Goal: Task Accomplishment & Management: Manage account settings

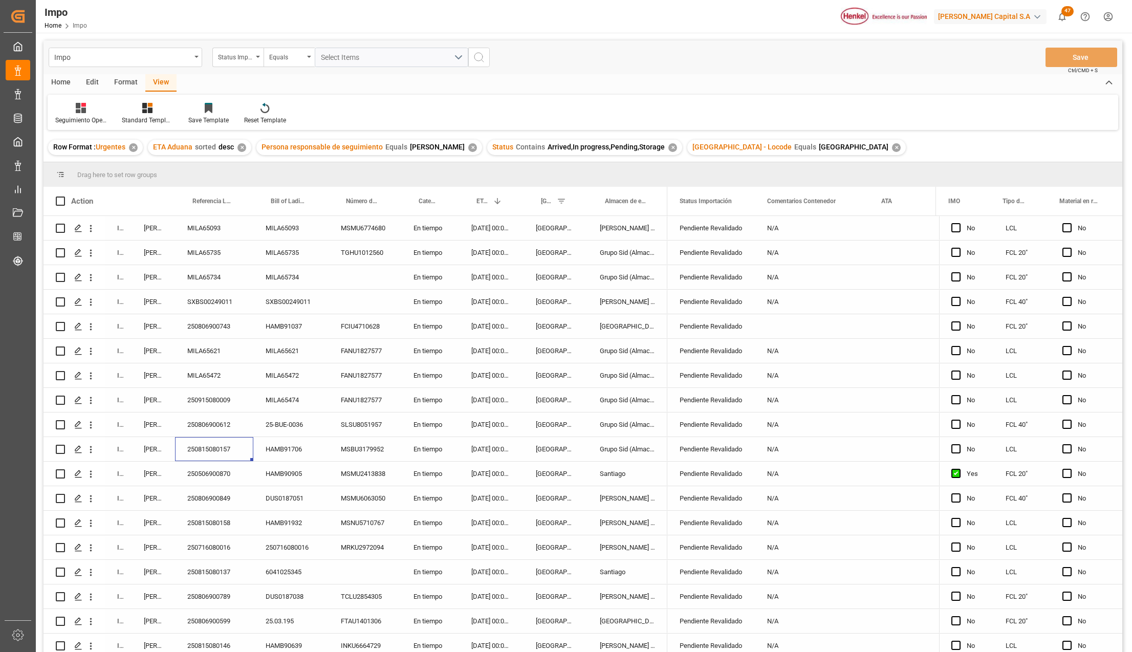
scroll to position [399, 0]
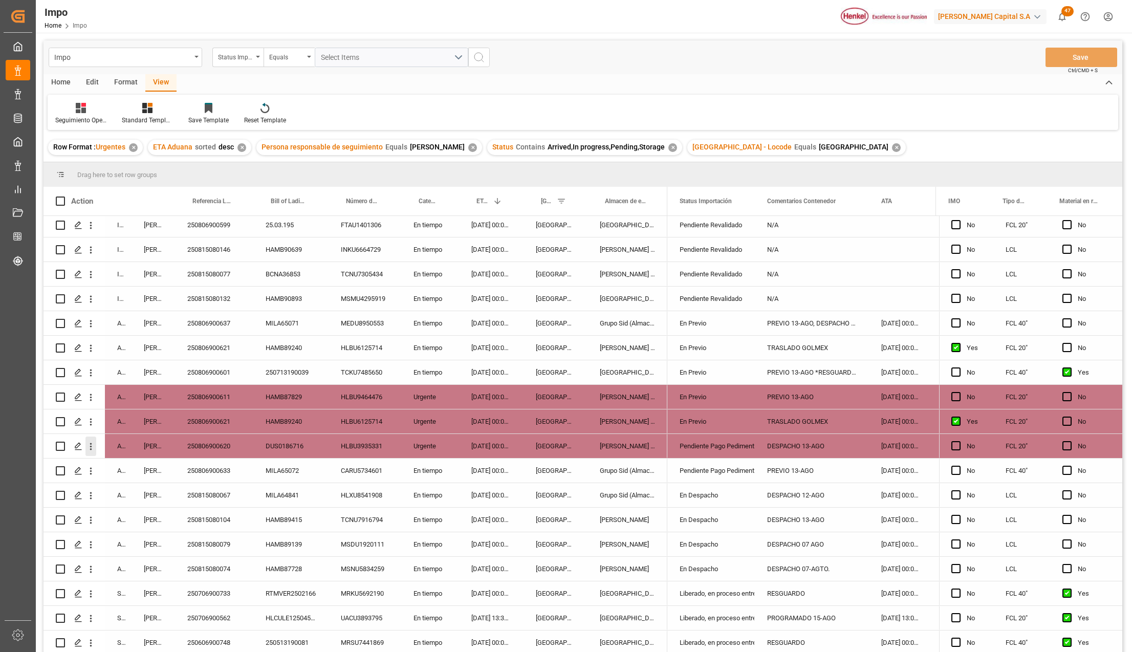
click at [92, 447] on icon "open menu" at bounding box center [90, 446] width 11 height 11
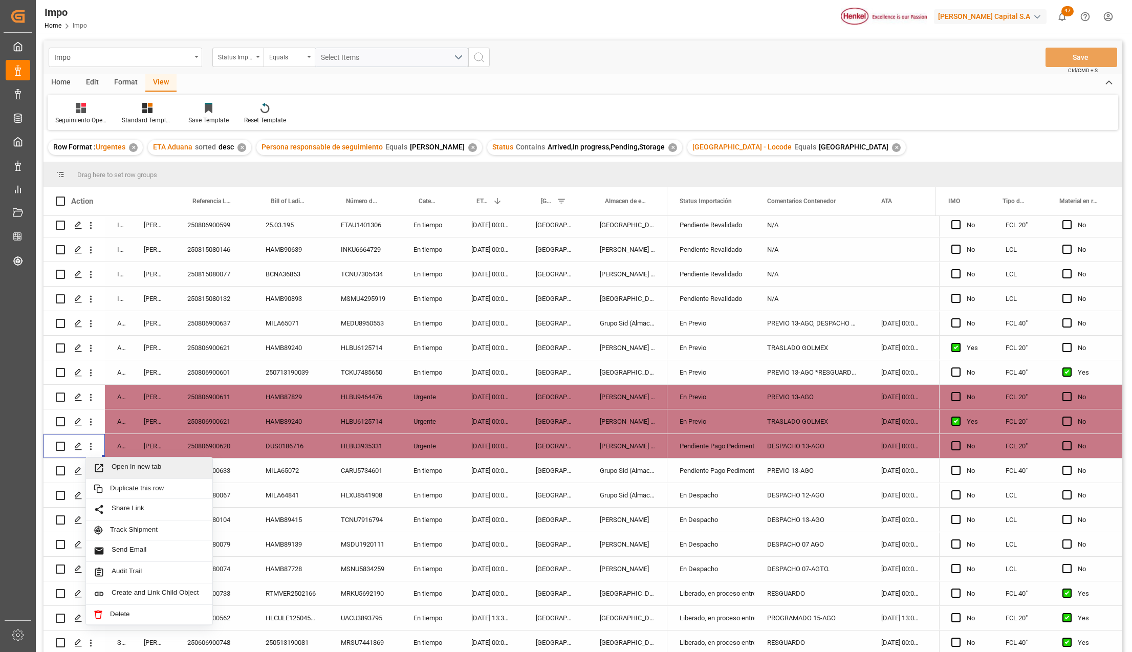
click at [103, 465] on icon "Press SPACE to select this row." at bounding box center [99, 468] width 11 height 11
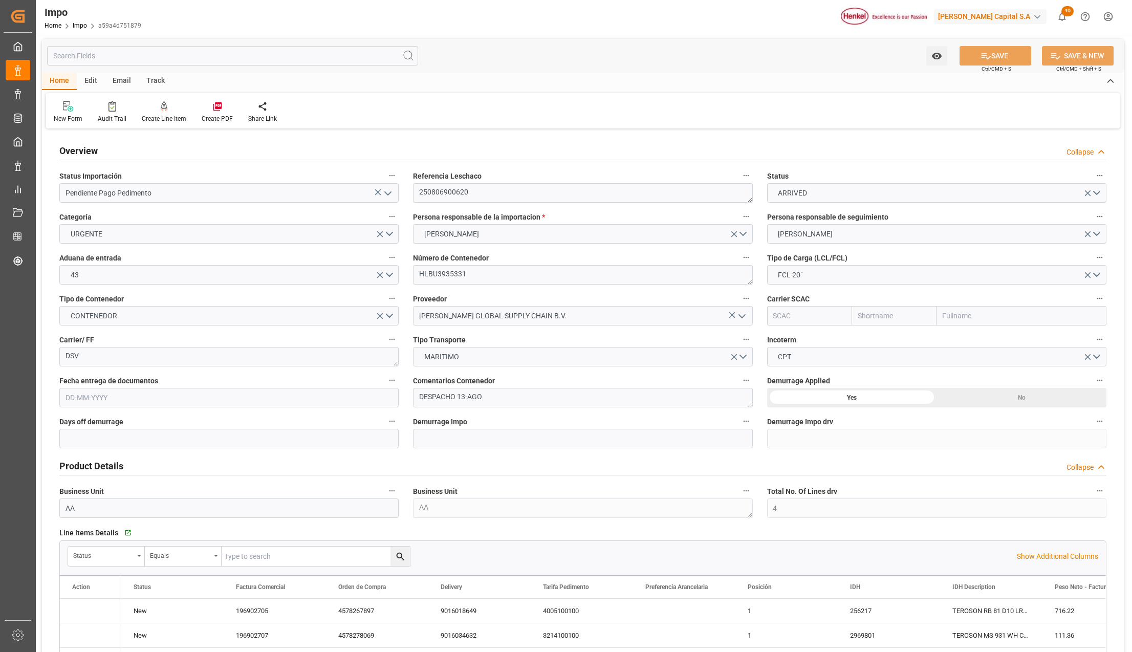
type input "4"
type input "20"
type input "10"
type input "[DATE]"
click at [387, 191] on icon "open menu" at bounding box center [388, 193] width 12 height 12
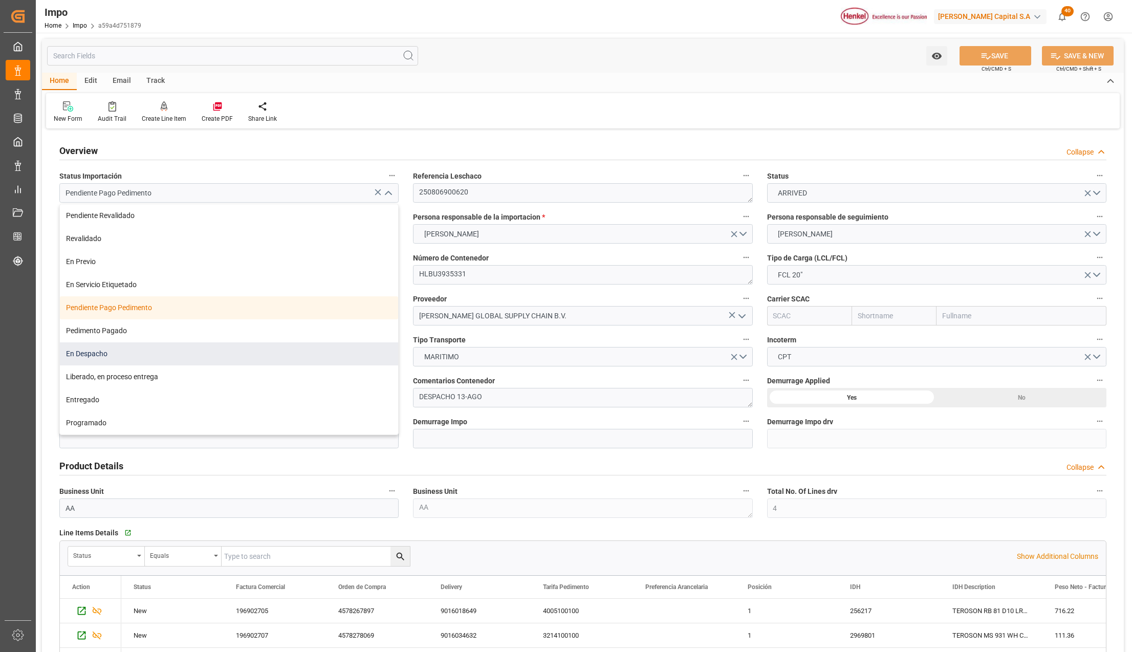
click at [119, 348] on div "En Despacho" at bounding box center [229, 353] width 338 height 23
type input "En Despacho"
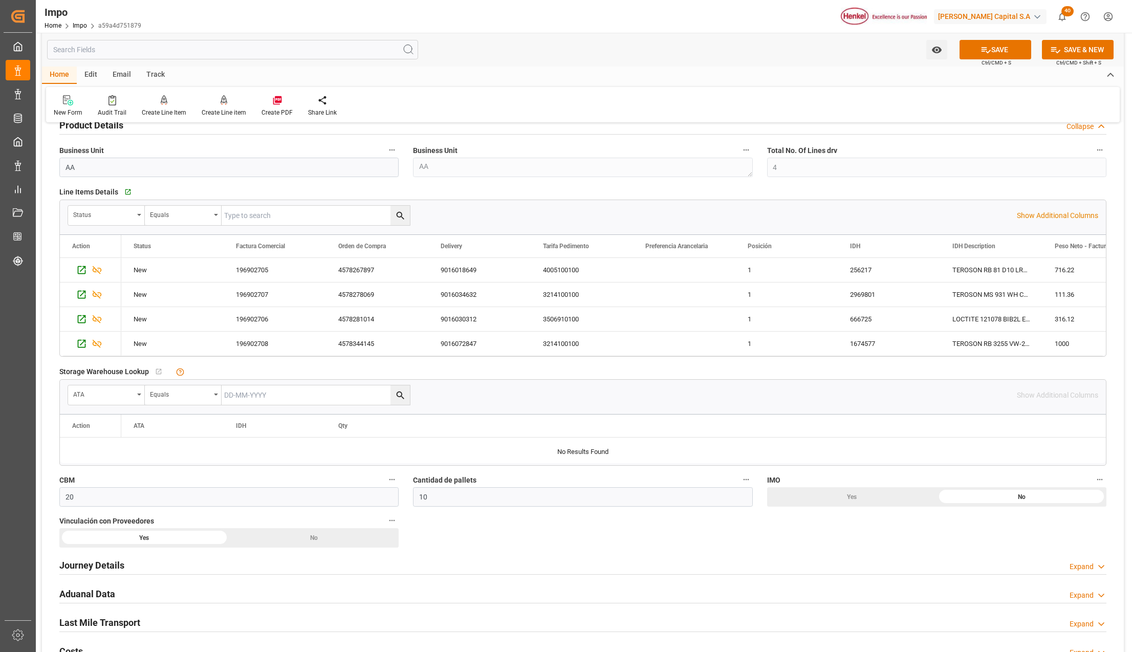
scroll to position [614, 0]
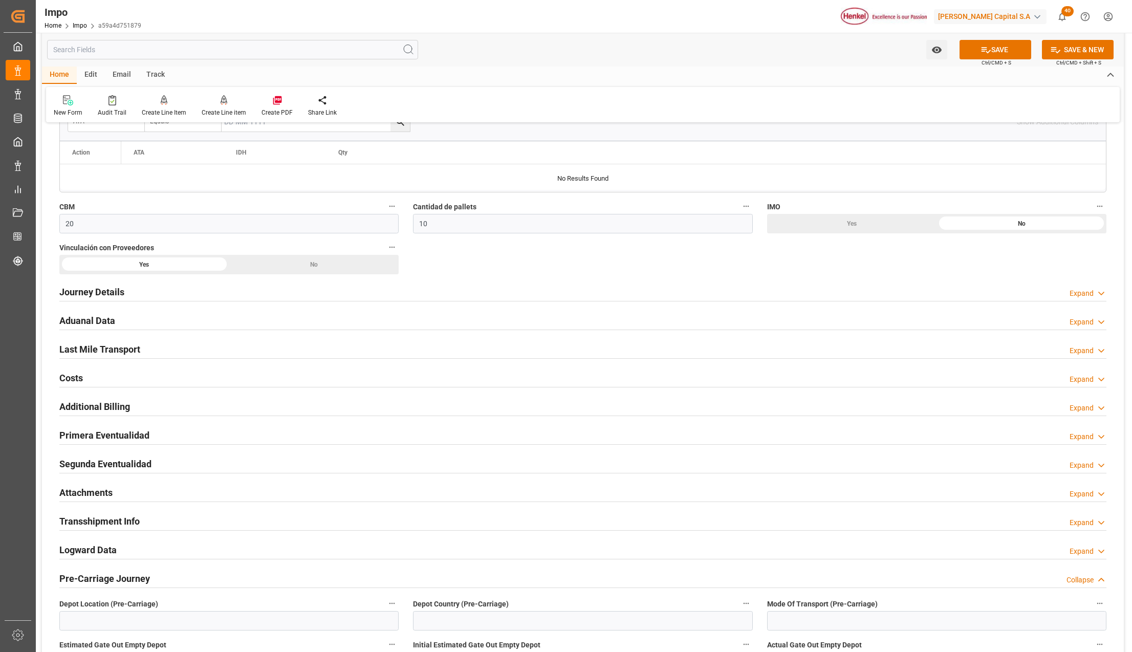
click at [87, 492] on h2 "Attachments" at bounding box center [85, 493] width 53 height 14
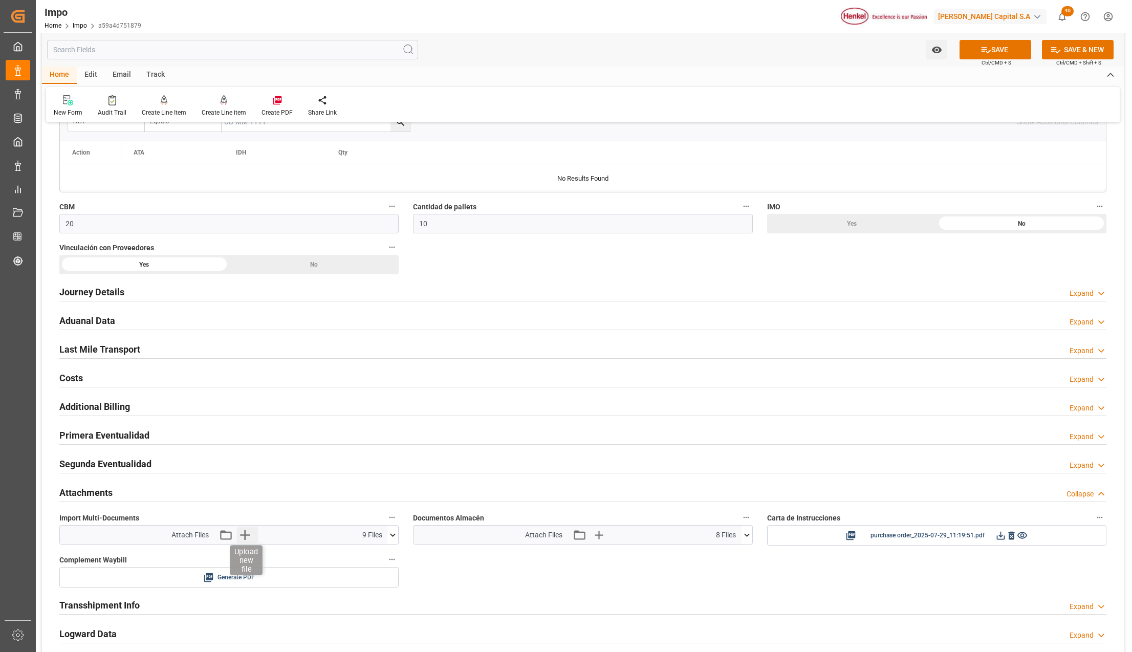
click at [250, 539] on icon "button" at bounding box center [244, 535] width 16 height 16
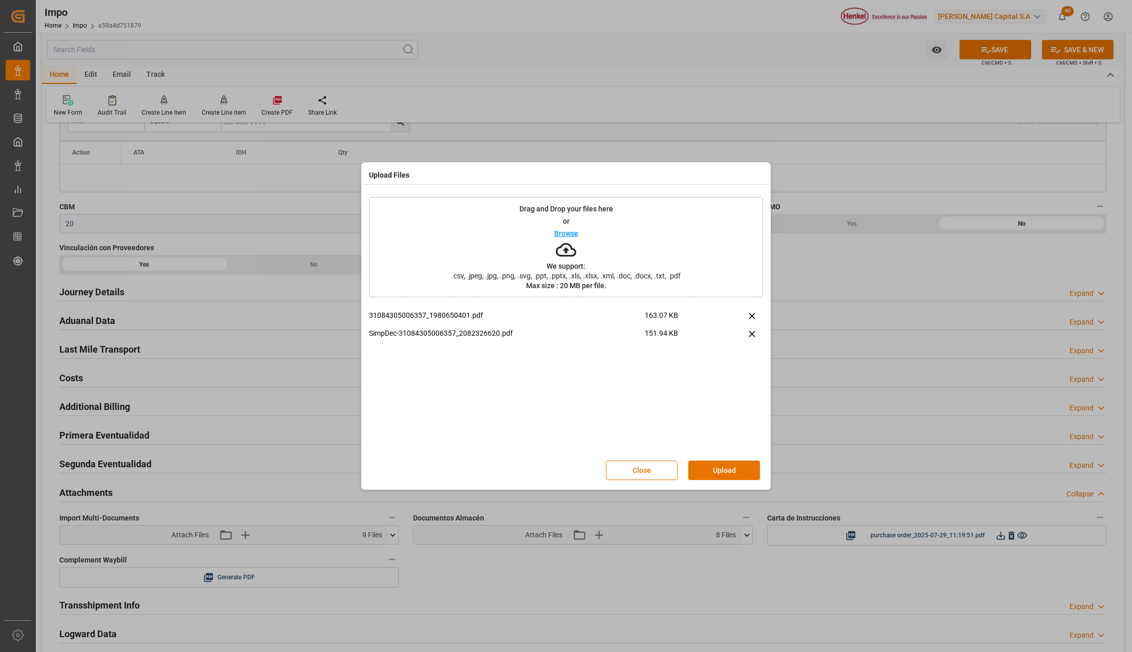
click at [707, 464] on button "Upload" at bounding box center [724, 470] width 72 height 19
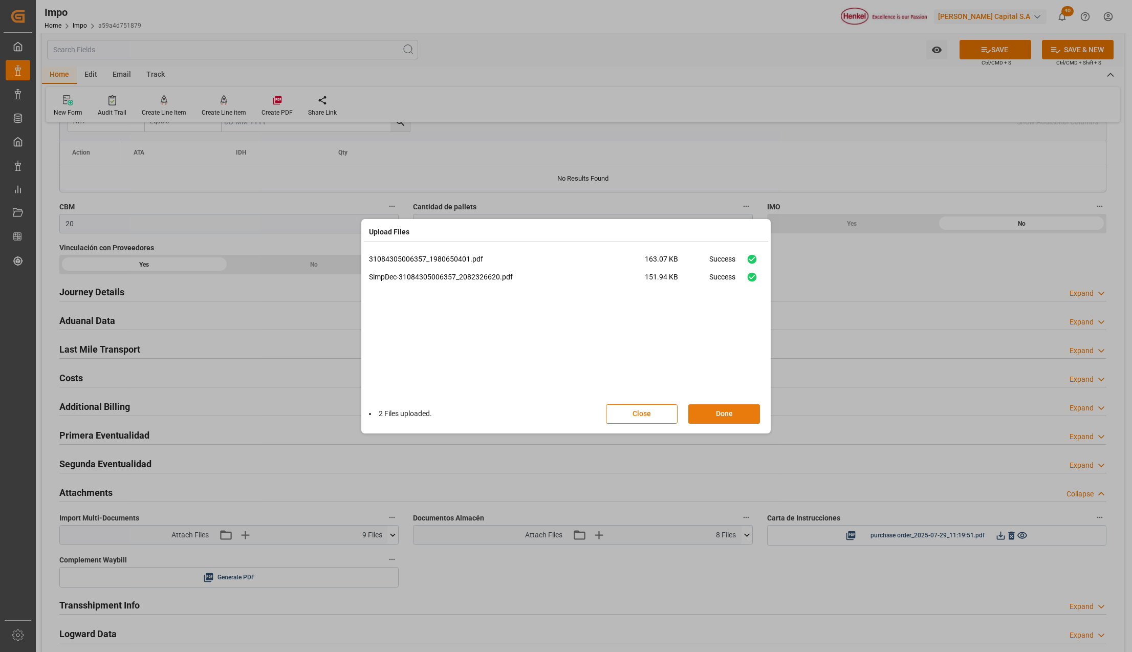
click at [723, 410] on button "Done" at bounding box center [724, 413] width 72 height 19
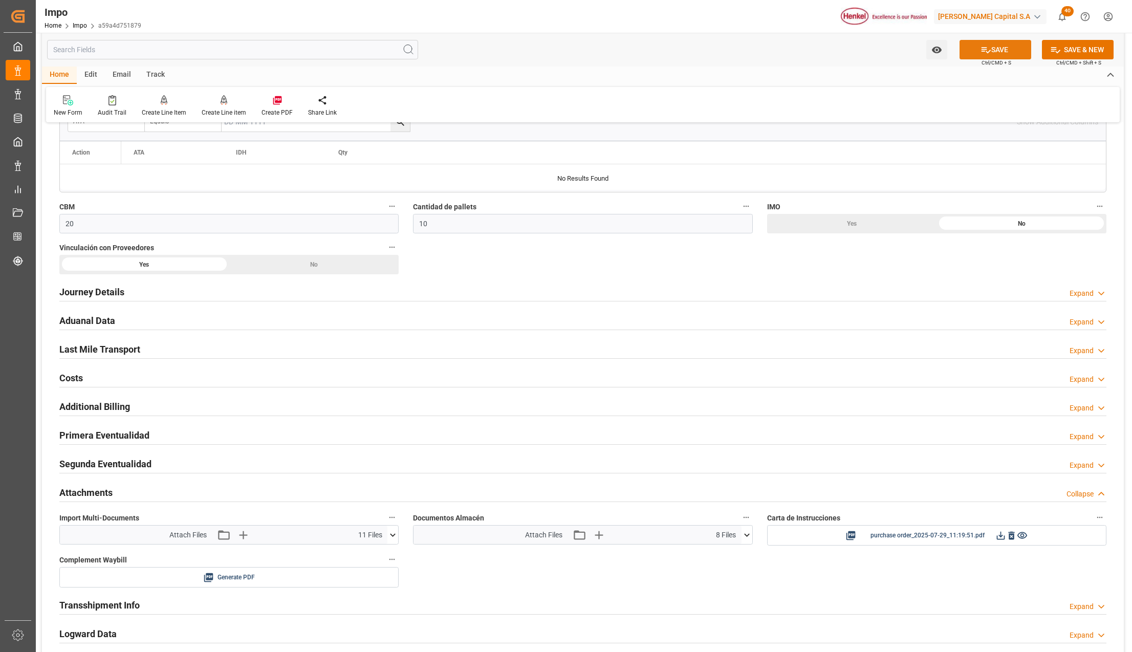
click at [989, 50] on button "SAVE" at bounding box center [996, 49] width 72 height 19
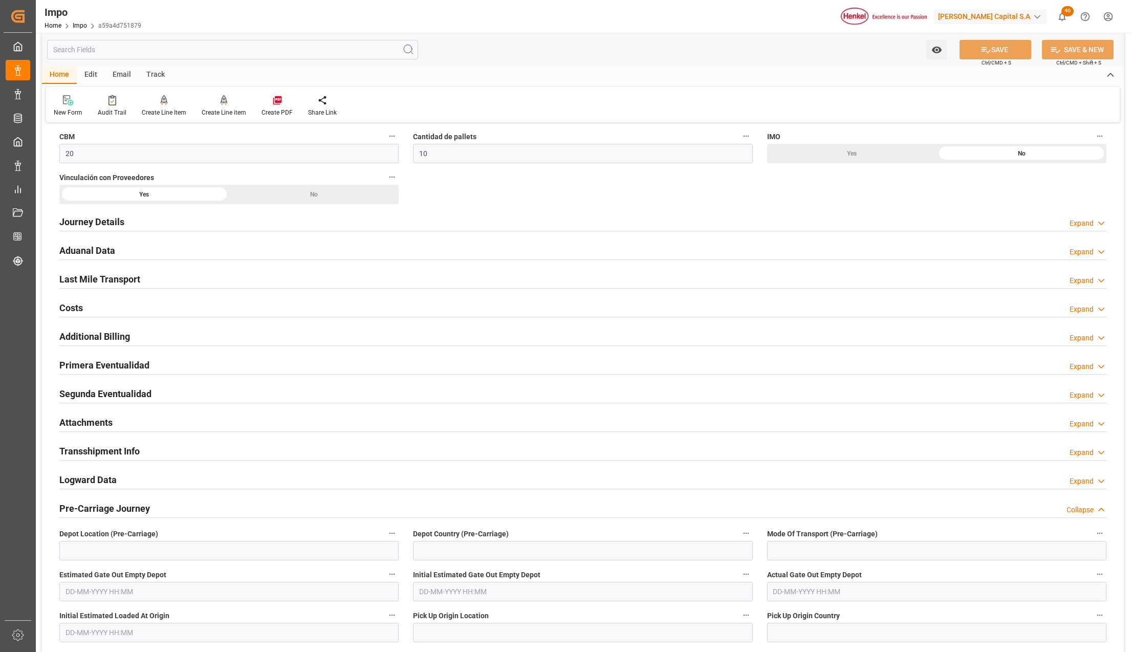
scroll to position [750, 0]
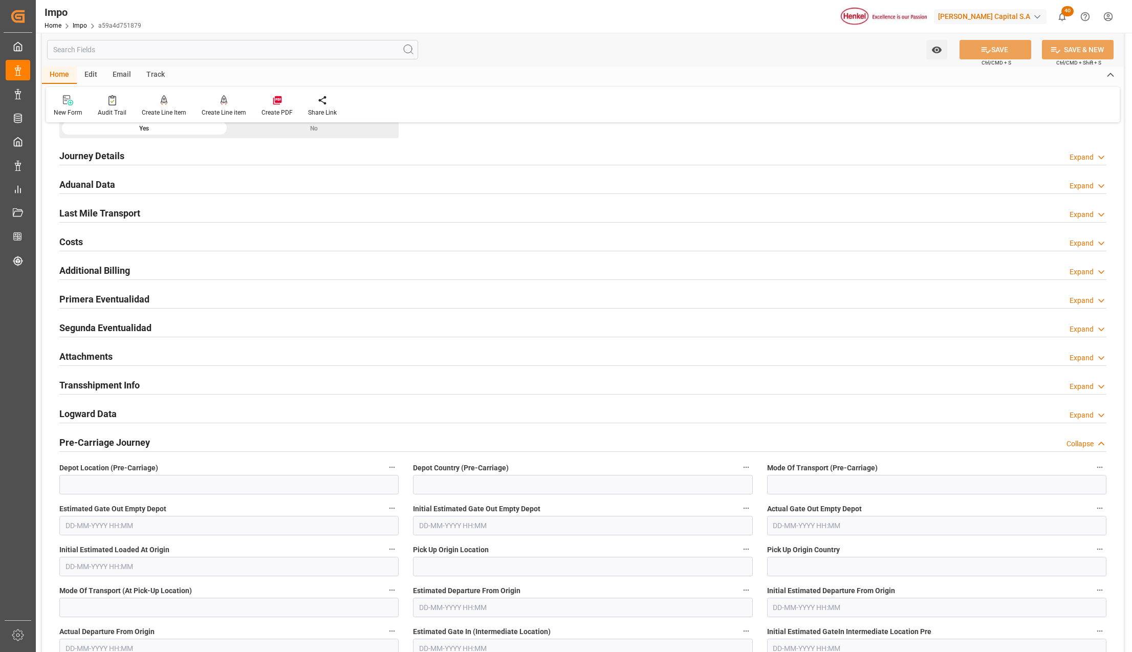
click at [82, 356] on h2 "Attachments" at bounding box center [85, 357] width 53 height 14
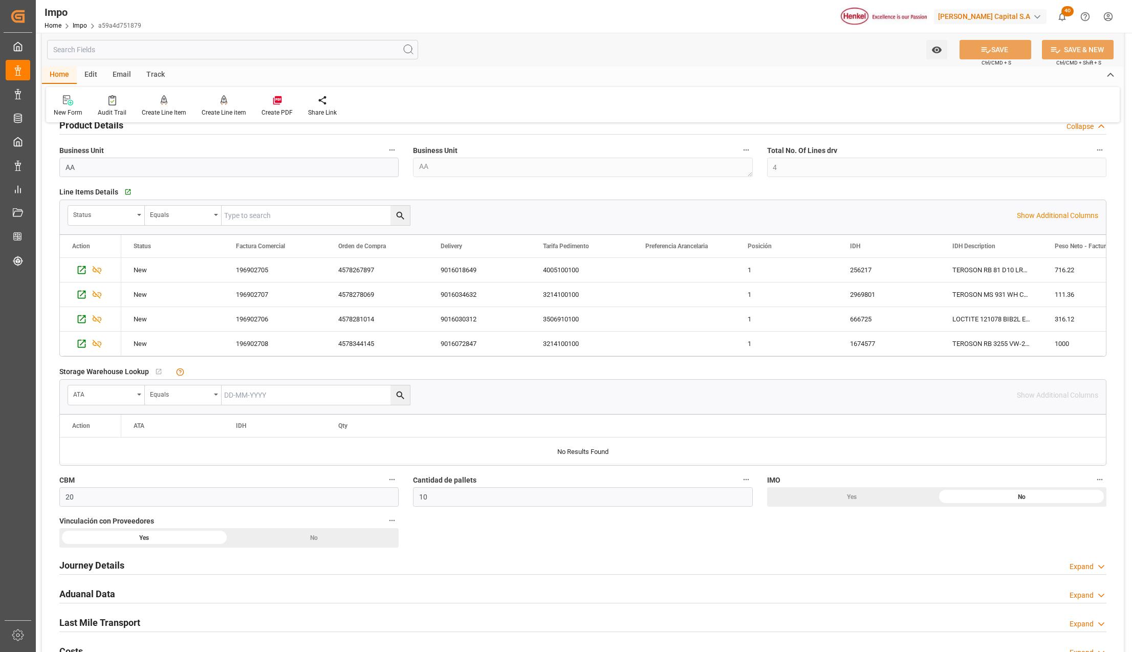
scroll to position [0, 0]
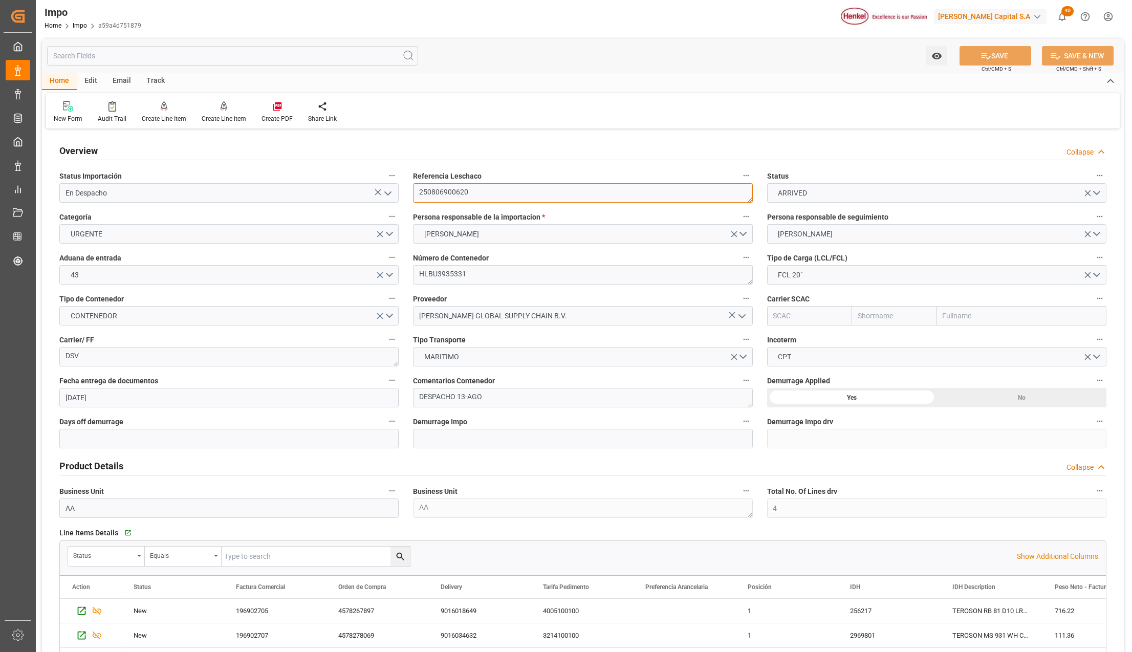
click at [455, 195] on textarea "250806900620" at bounding box center [582, 192] width 339 height 19
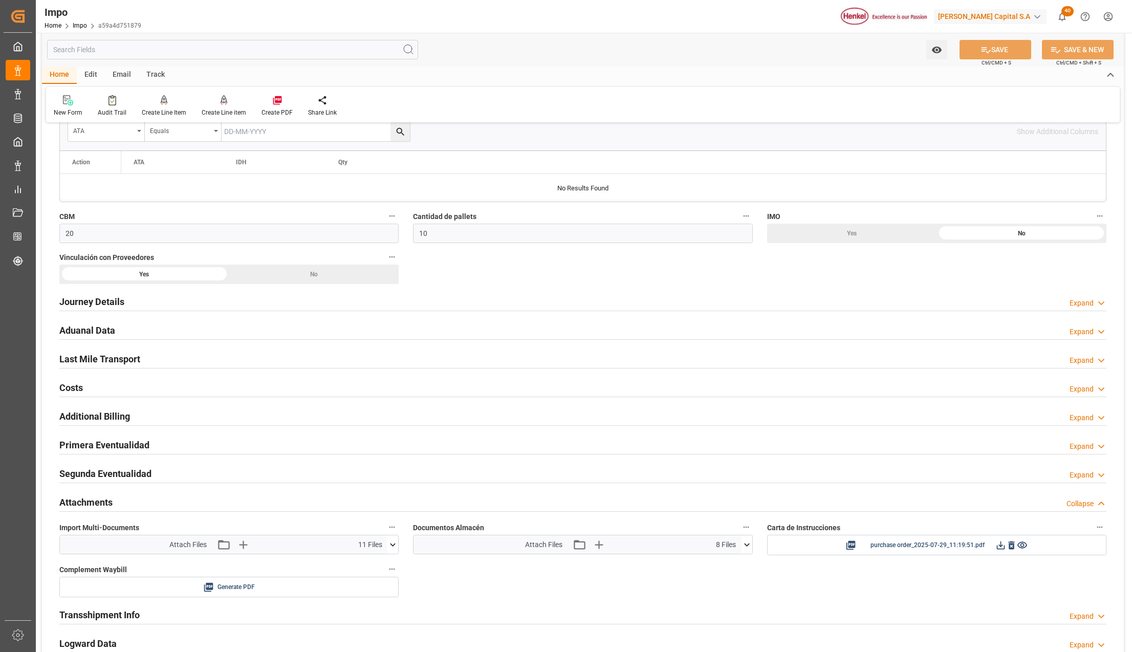
scroll to position [614, 0]
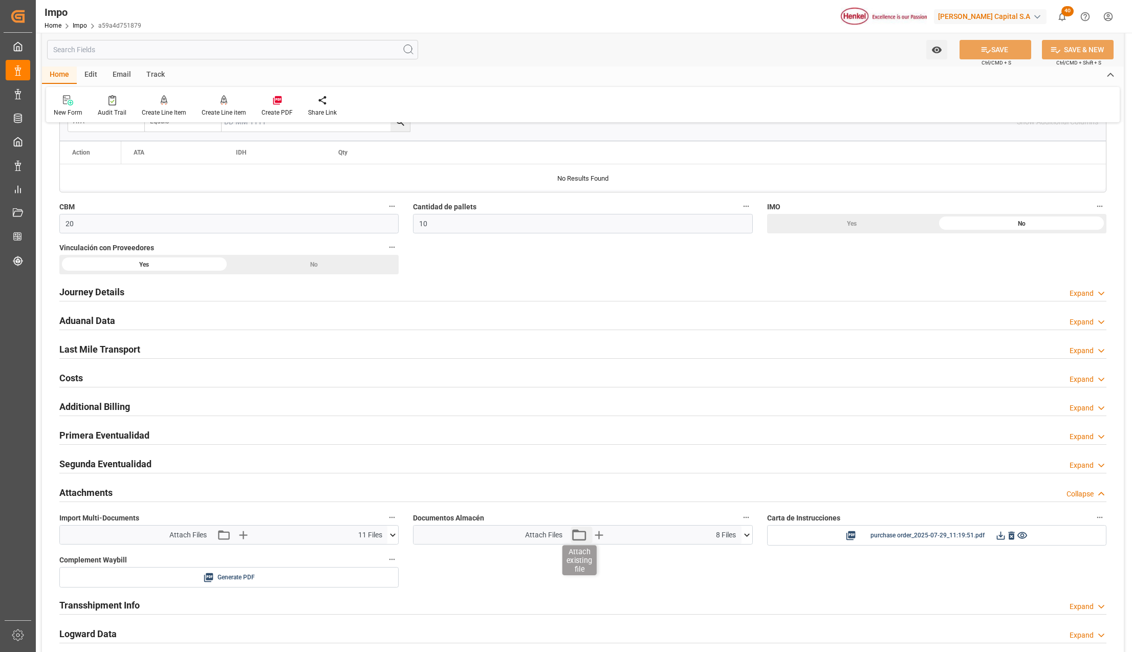
click at [584, 535] on icon "button" at bounding box center [579, 534] width 14 height 11
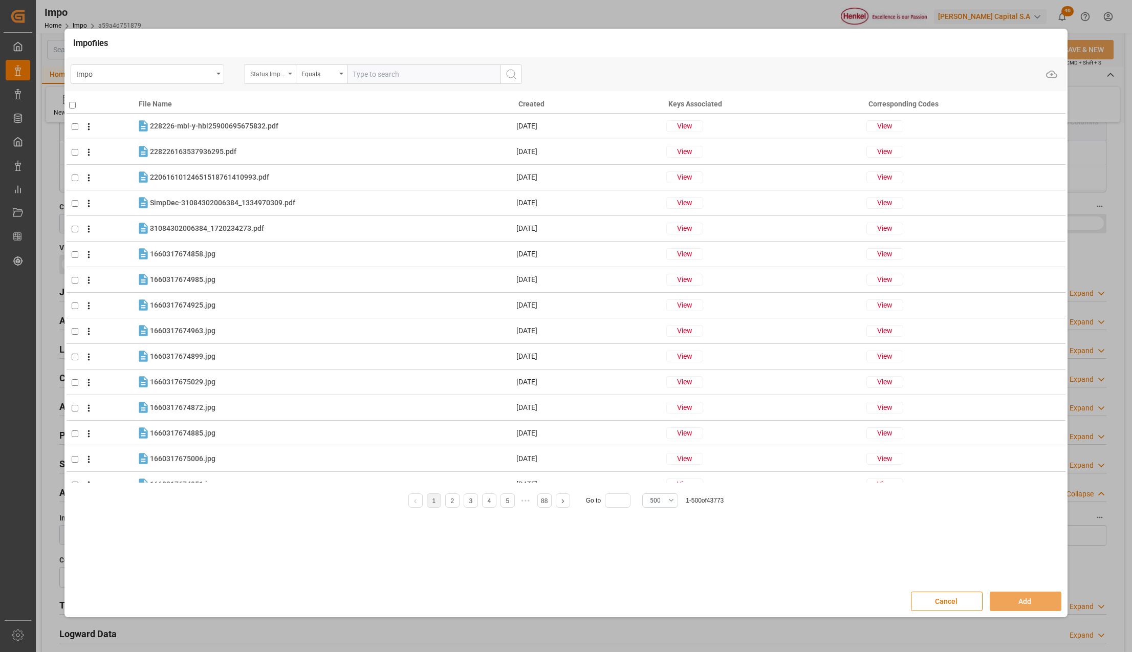
click at [291, 71] on div "Status Importación" at bounding box center [270, 73] width 51 height 19
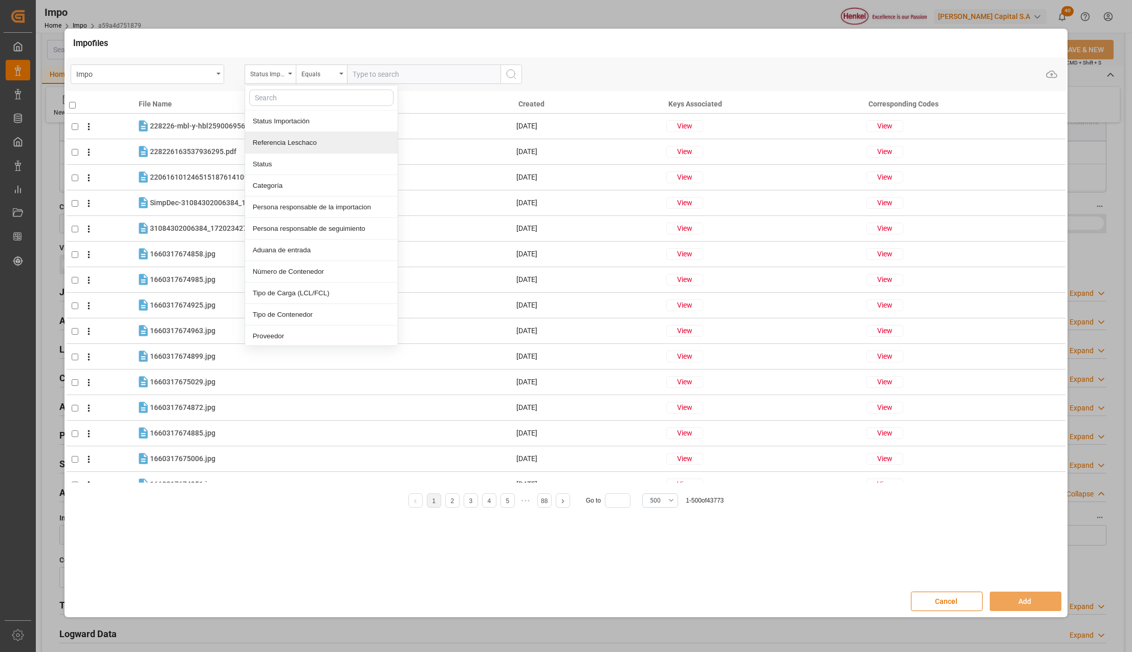
click at [281, 140] on div "Referencia Leschaco" at bounding box center [321, 142] width 153 height 21
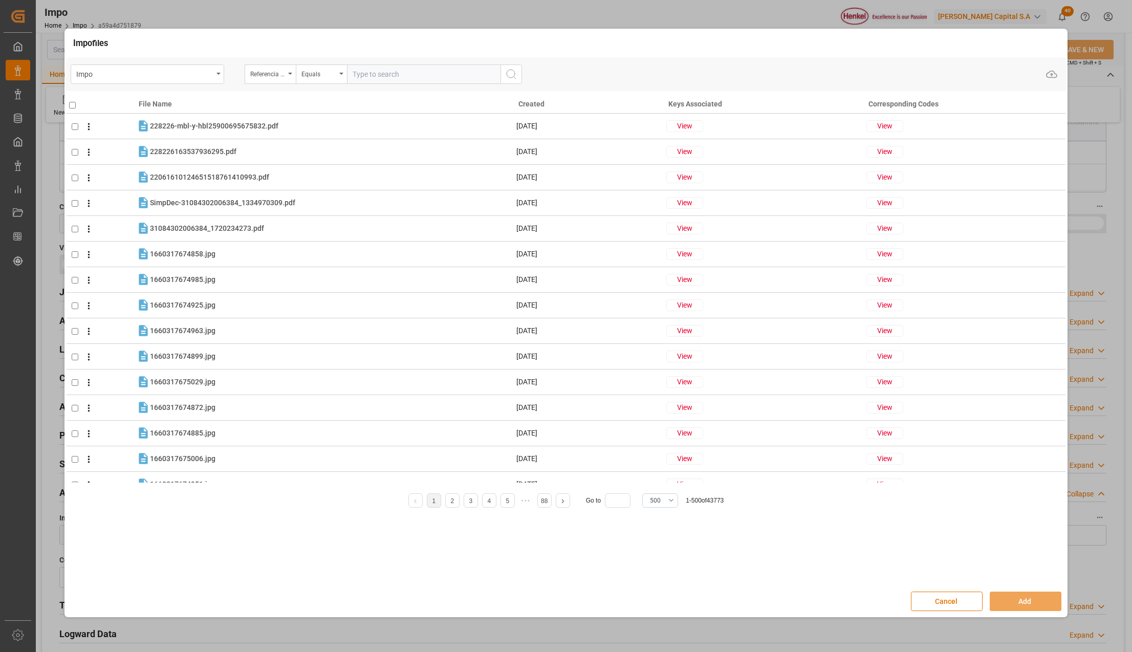
click at [406, 72] on input "text" at bounding box center [424, 73] width 154 height 19
paste input "250806900620"
type input "250806900620"
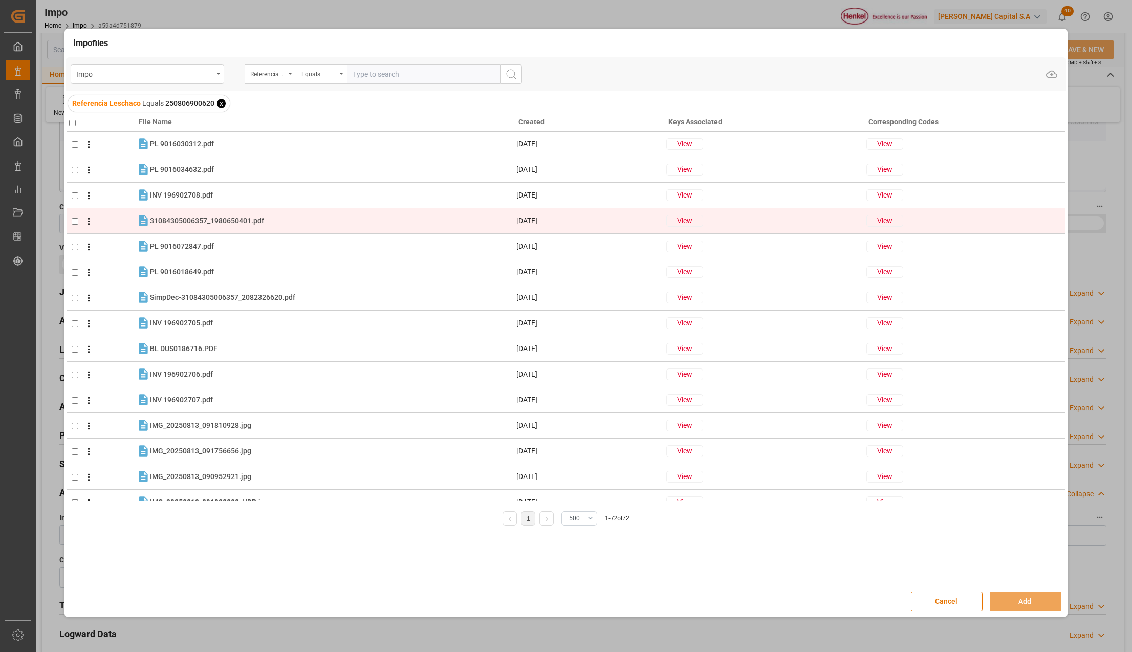
click at [72, 220] on input "checkbox" at bounding box center [75, 221] width 7 height 7
checkbox input "true"
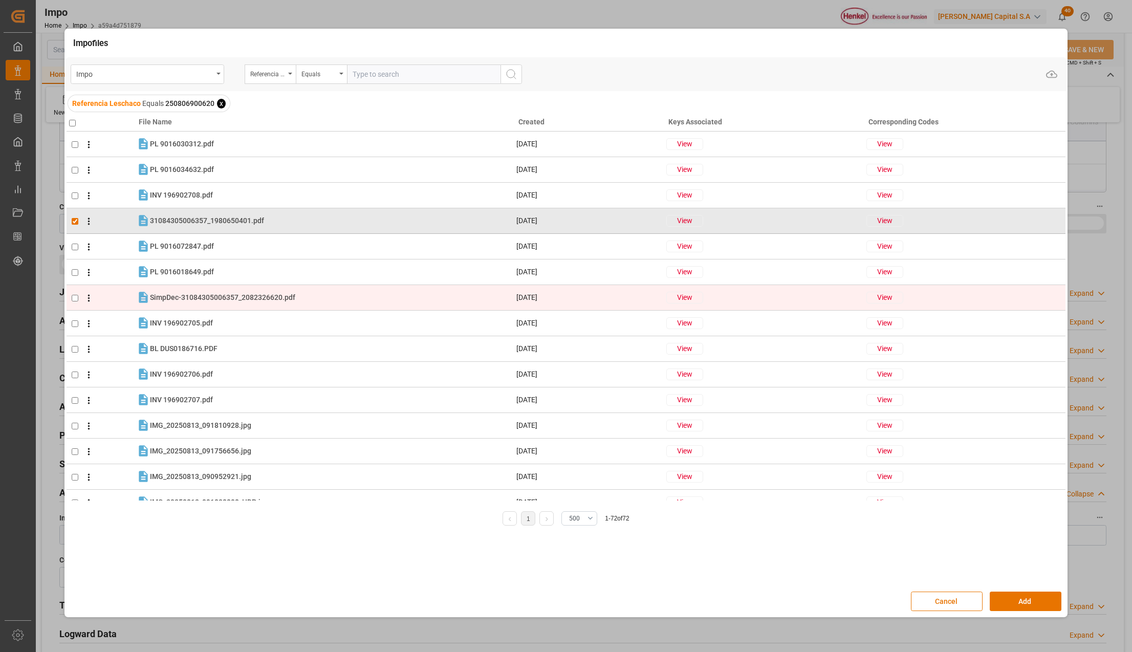
click at [73, 295] on input "checkbox" at bounding box center [75, 298] width 7 height 7
checkbox input "true"
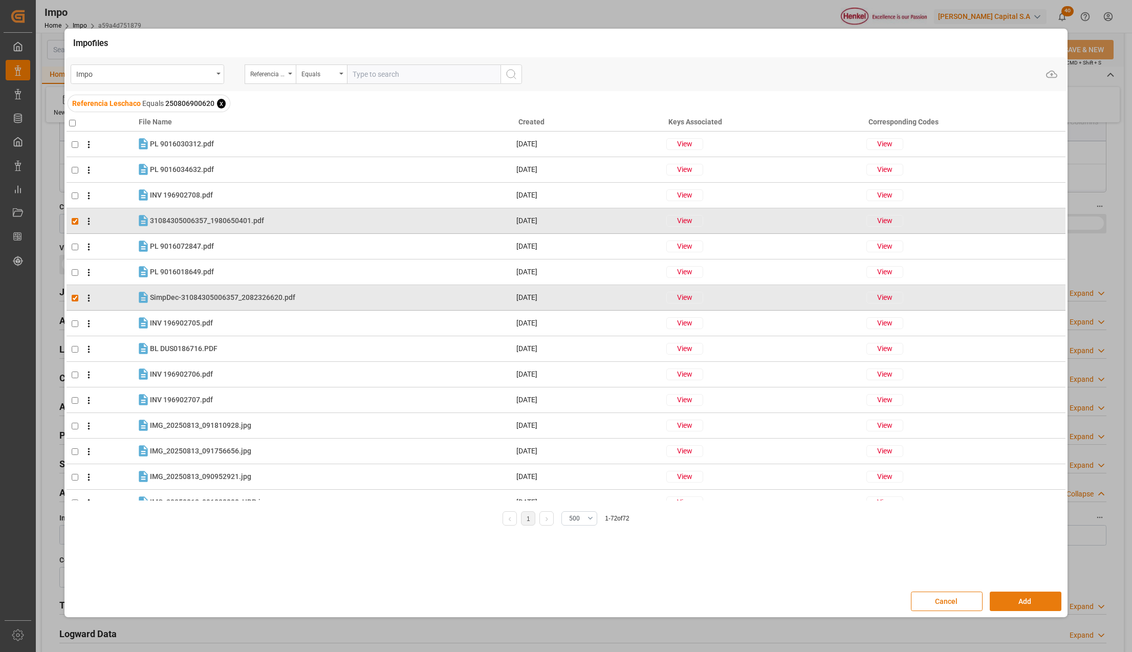
click at [1005, 602] on button "Add" at bounding box center [1026, 601] width 72 height 19
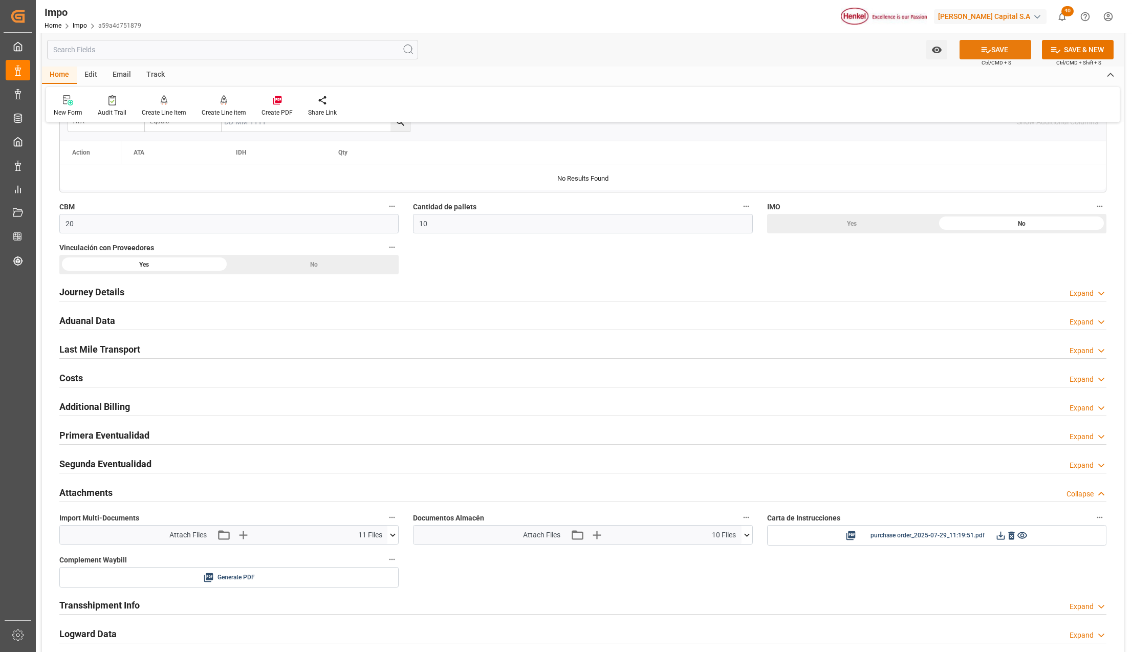
click at [1004, 45] on button "SAVE" at bounding box center [996, 49] width 72 height 19
click at [85, 347] on h2 "Last Mile Transport" at bounding box center [99, 349] width 81 height 14
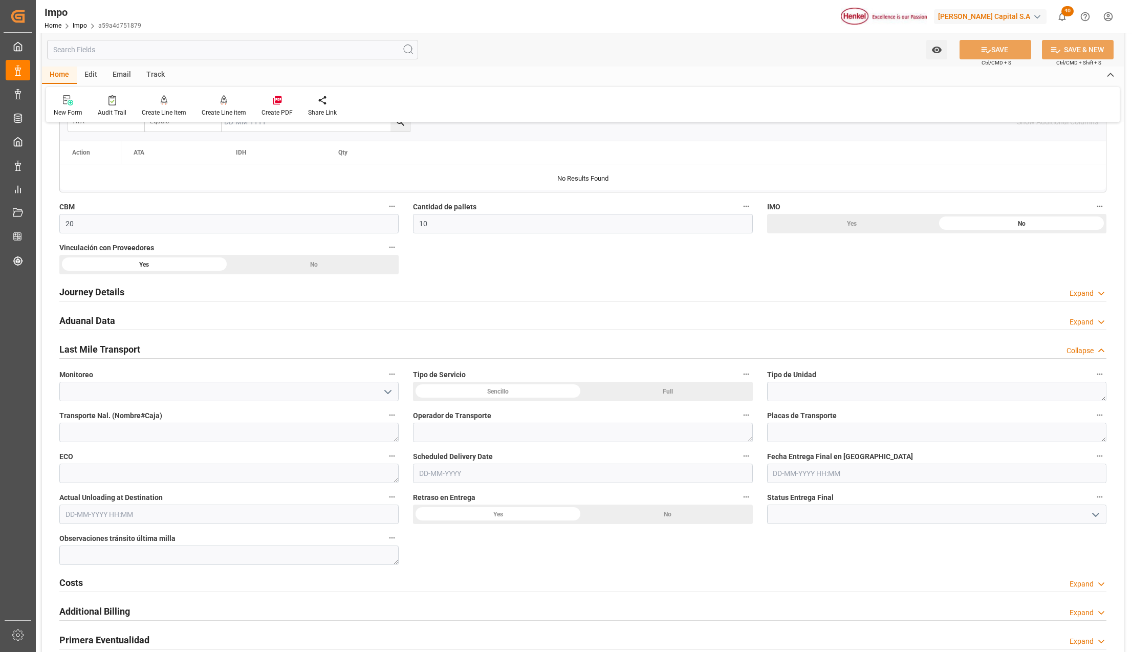
click at [468, 477] on input "text" at bounding box center [582, 473] width 339 height 19
type input "[DATE]"
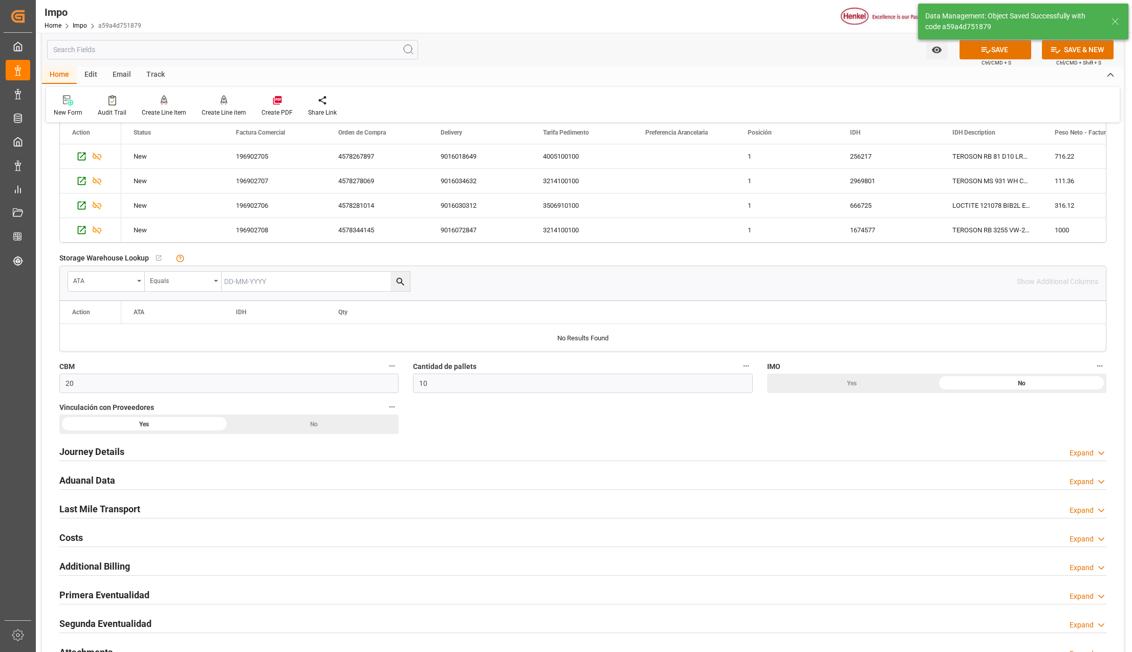
scroll to position [478, 0]
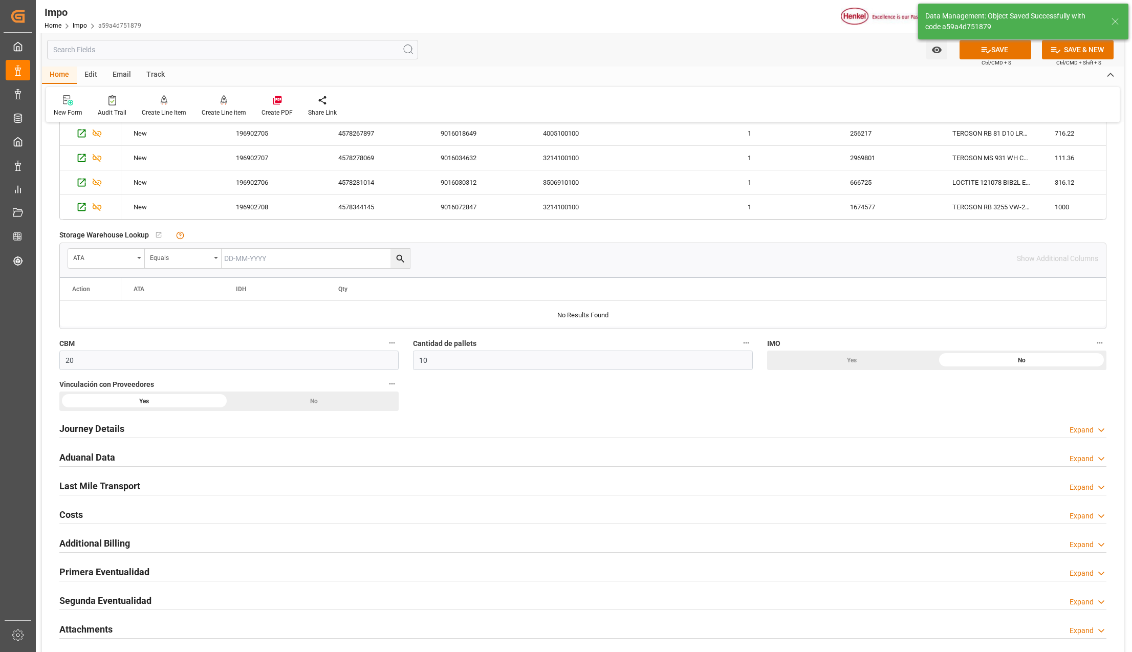
click at [81, 455] on h2 "Aduanal Data" at bounding box center [87, 457] width 56 height 14
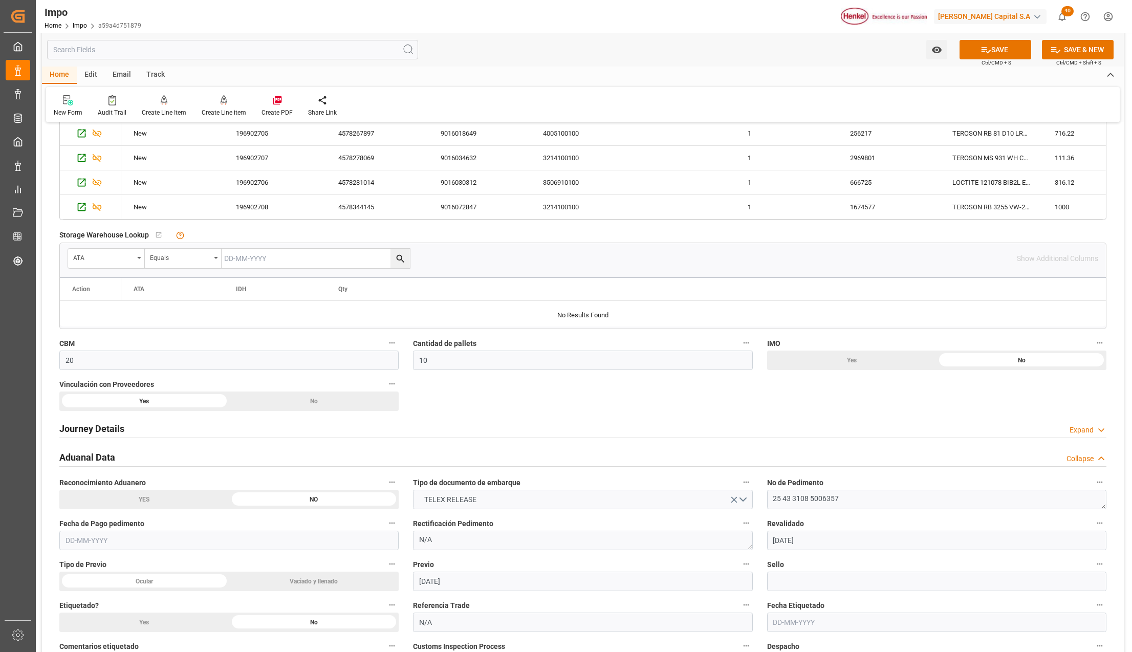
scroll to position [546, 0]
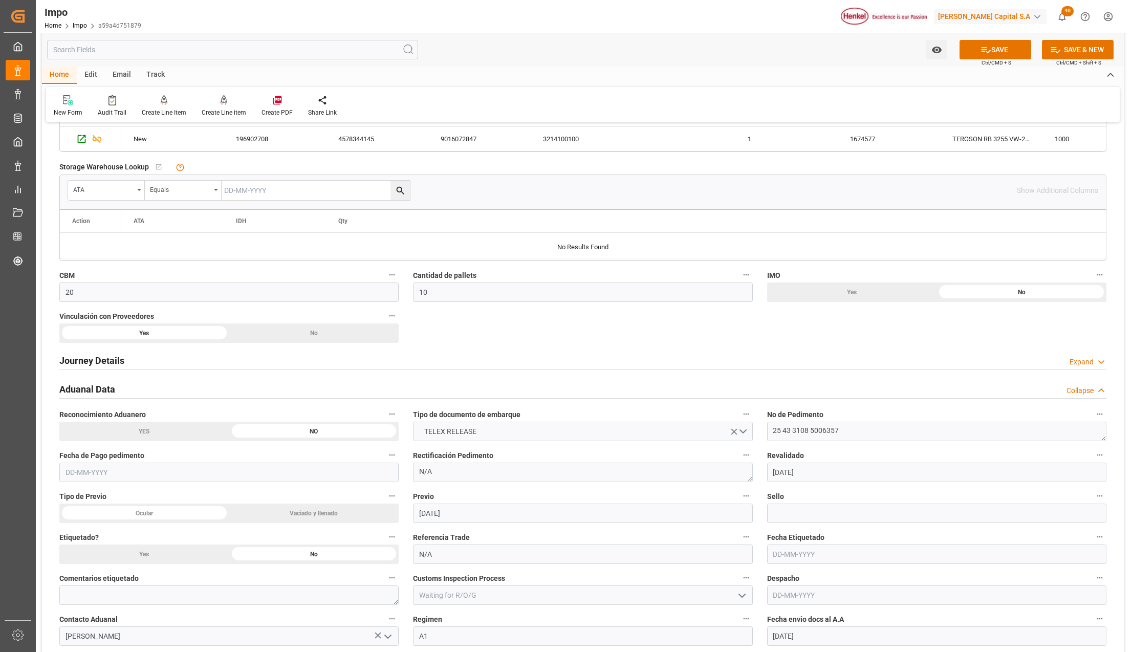
click at [793, 558] on input "text" at bounding box center [936, 554] width 339 height 19
click at [793, 605] on input "text" at bounding box center [936, 595] width 339 height 19
type input "[DATE]"
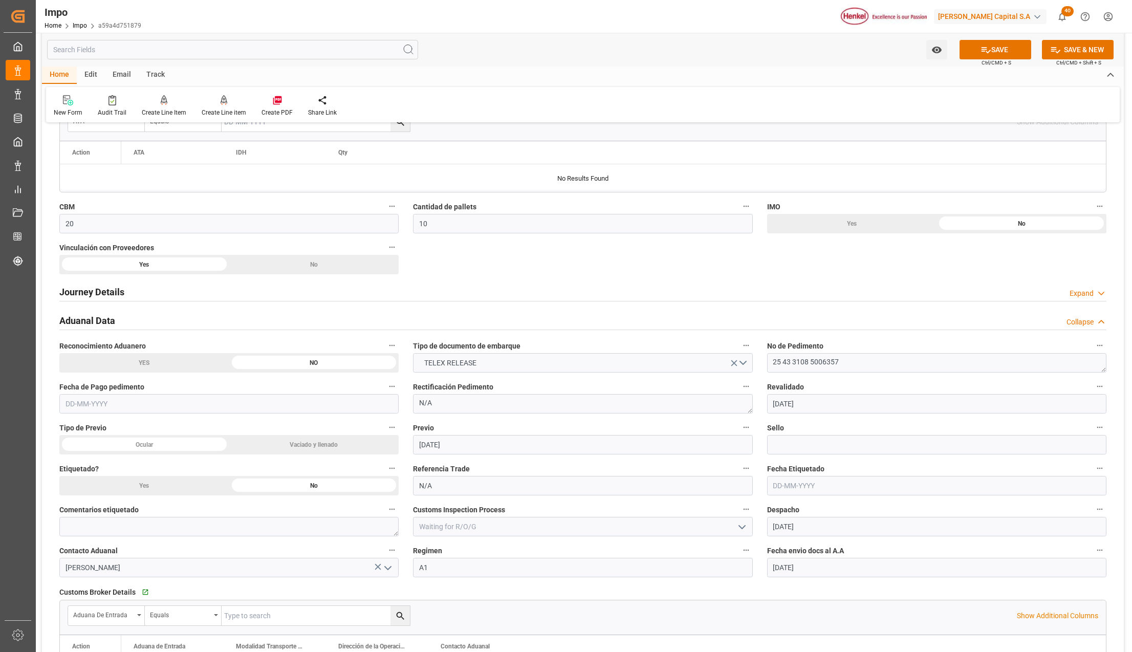
click at [109, 403] on input "text" at bounding box center [228, 403] width 339 height 19
type input "[DATE]"
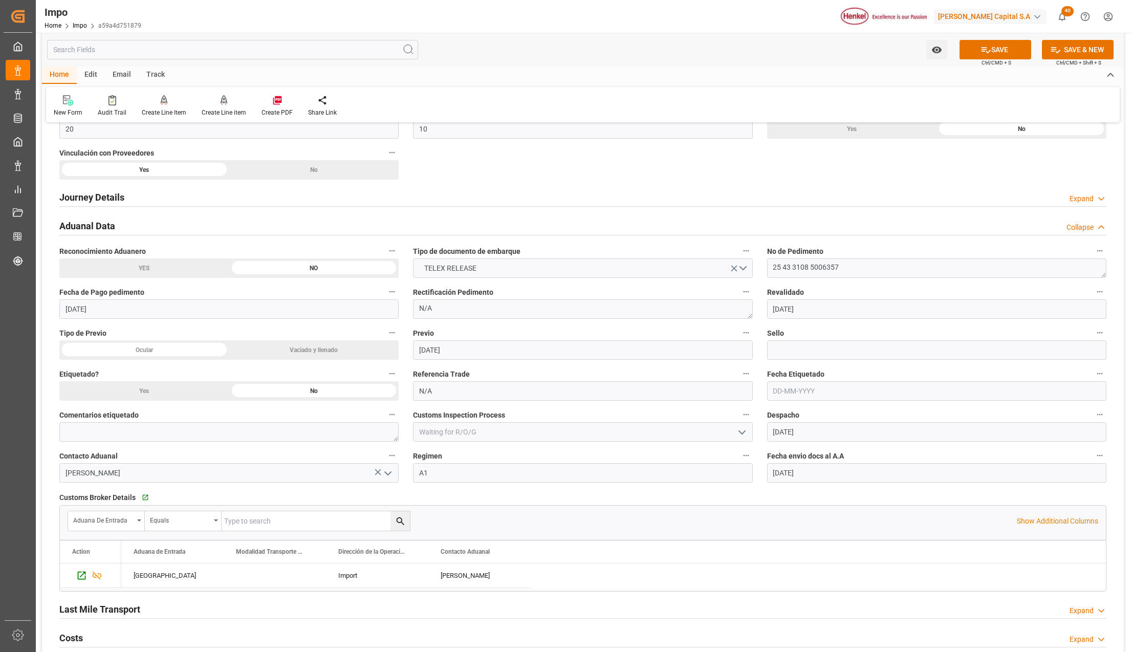
scroll to position [750, 0]
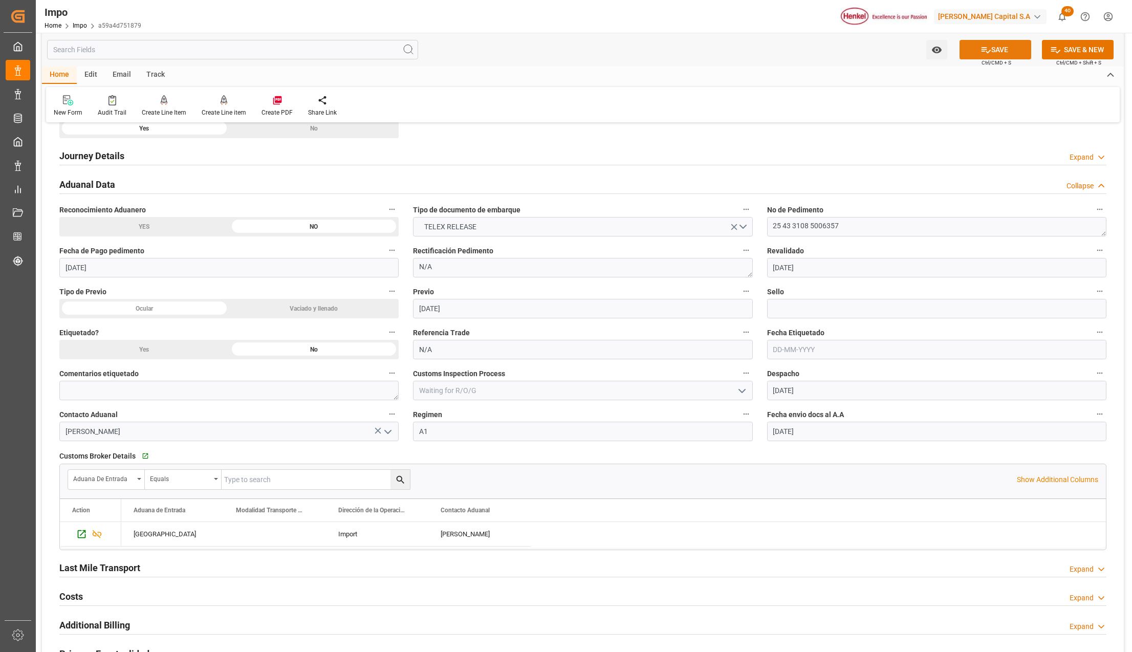
click at [1008, 41] on button "SAVE" at bounding box center [996, 49] width 72 height 19
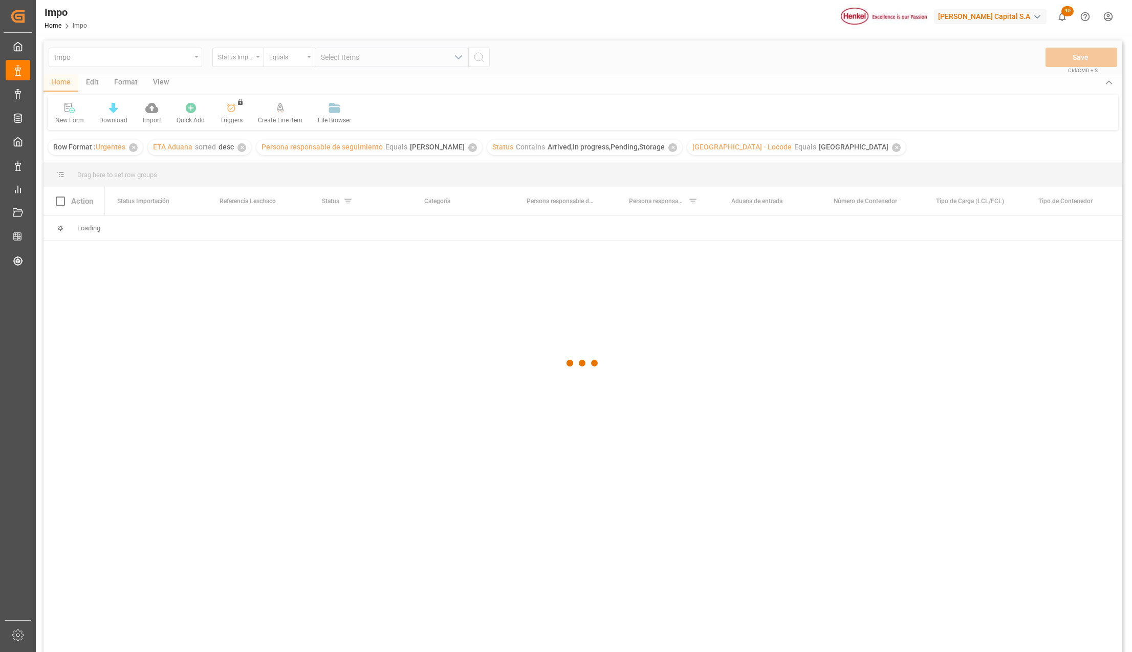
click at [165, 84] on div at bounding box center [583, 363] width 1079 height 646
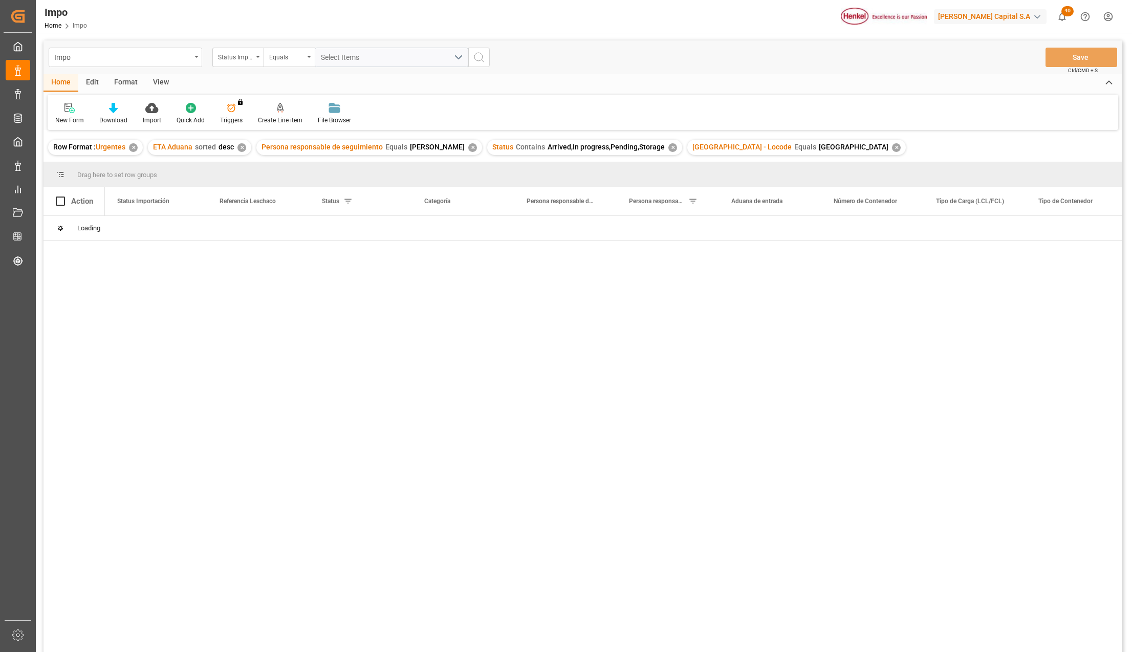
click at [158, 84] on div "View" at bounding box center [160, 82] width 31 height 17
click at [123, 116] on div "Standard Templates" at bounding box center [116, 120] width 51 height 9
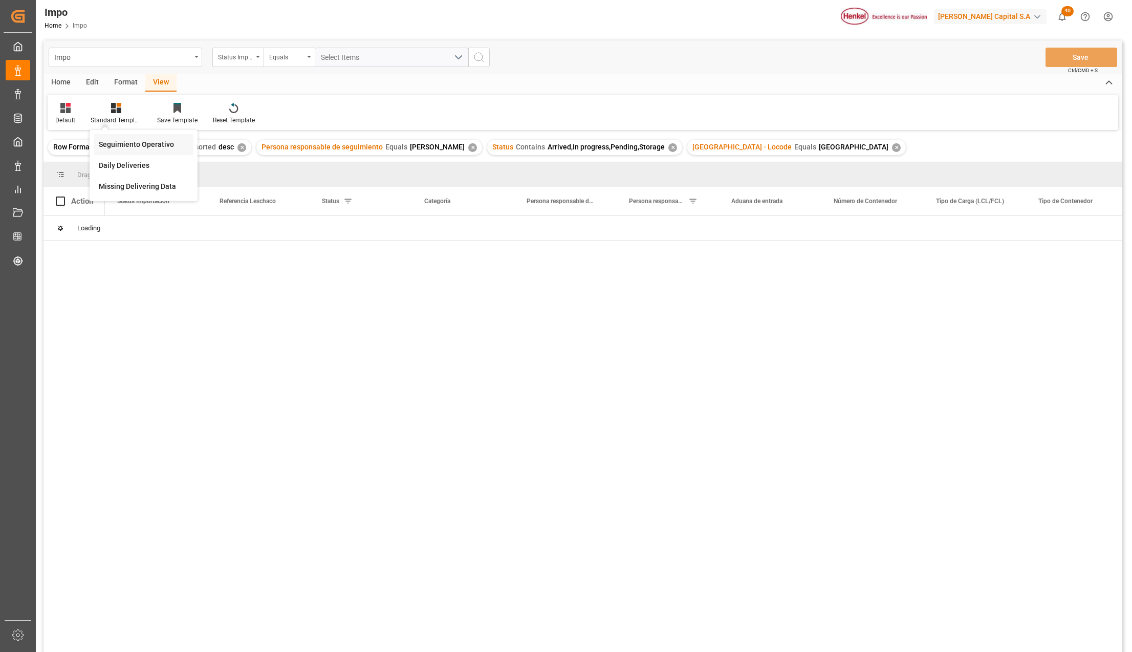
click at [146, 134] on div "Seguimiento Operativo" at bounding box center [144, 144] width 100 height 21
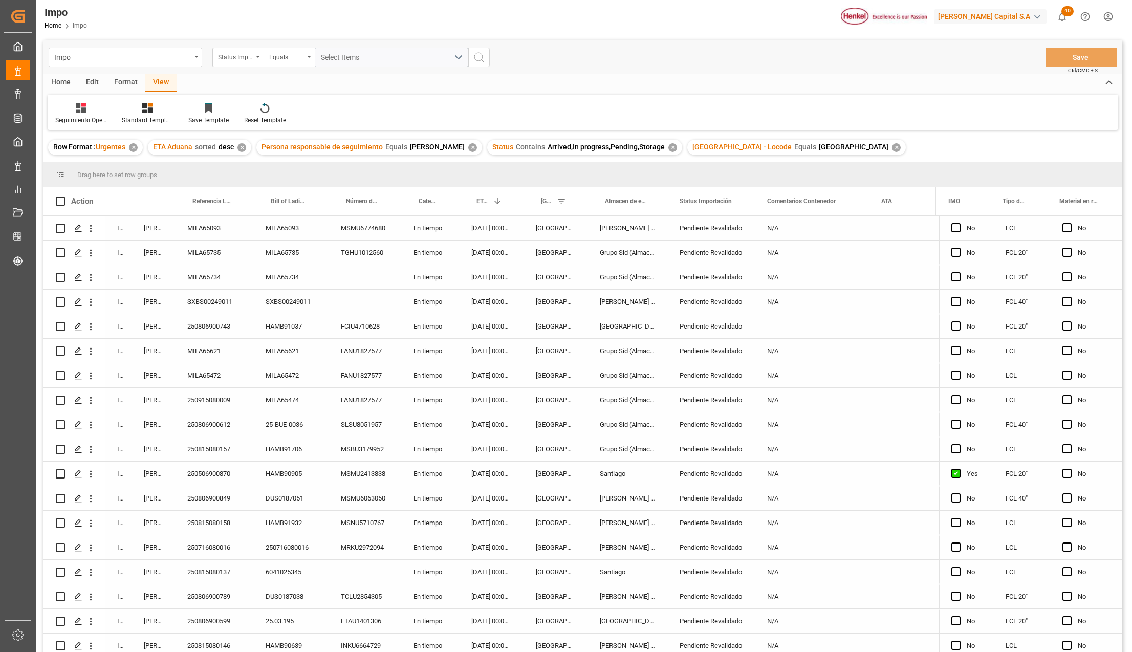
scroll to position [285, 0]
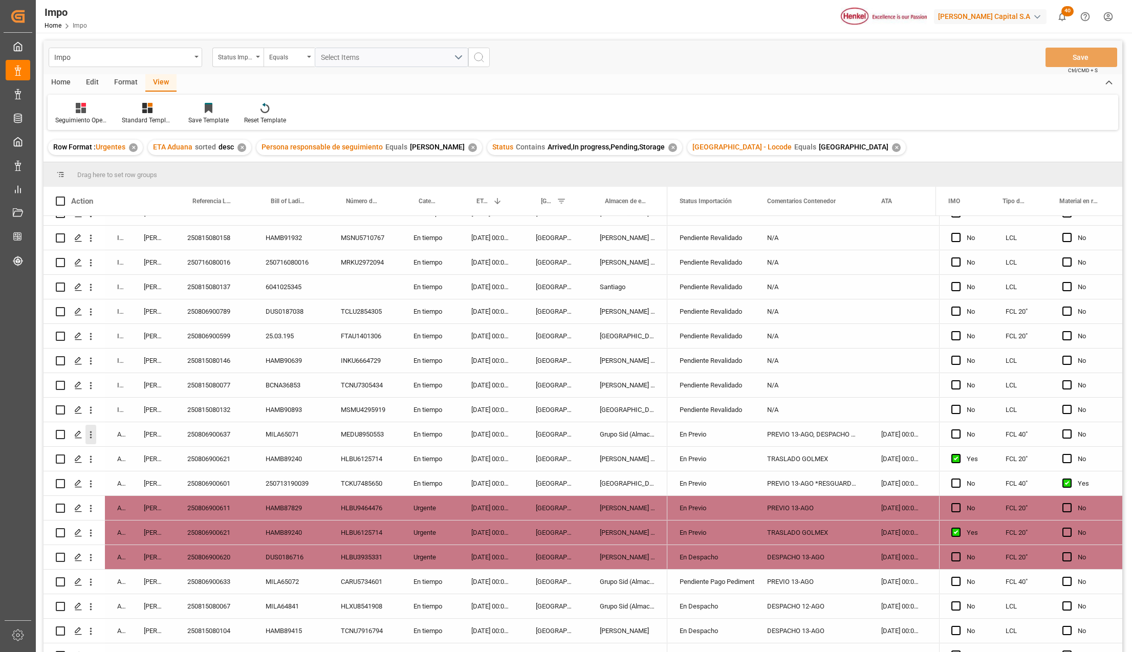
click at [95, 435] on icon "open menu" at bounding box center [90, 434] width 11 height 11
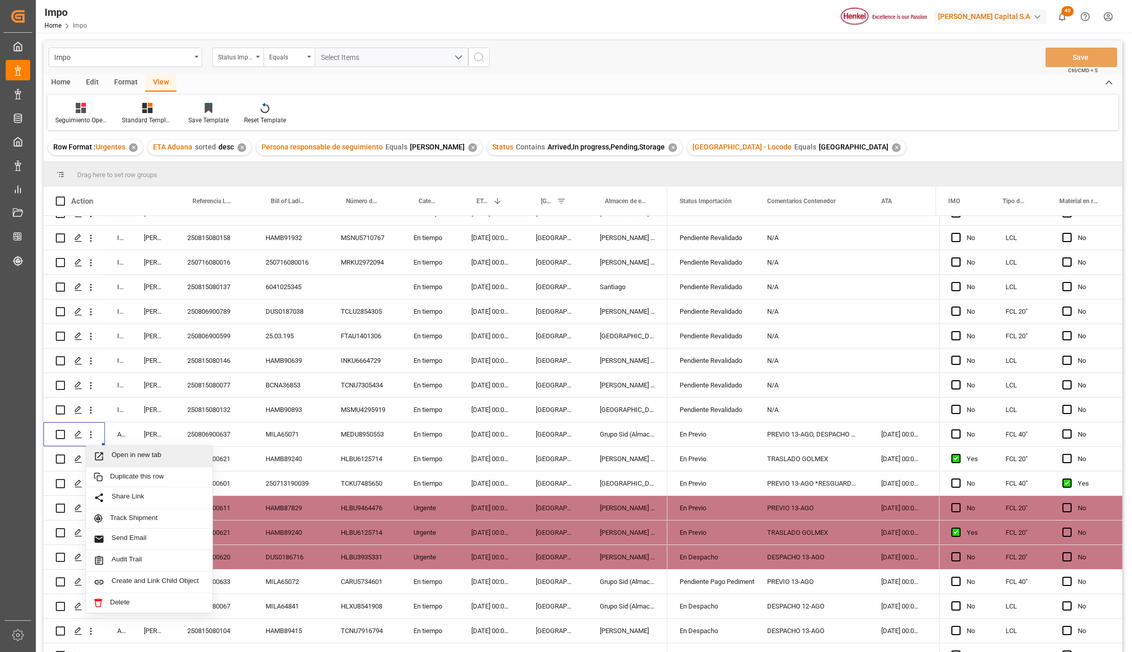
click at [102, 454] on icon "Press SPACE to select this row." at bounding box center [99, 457] width 8 height 8
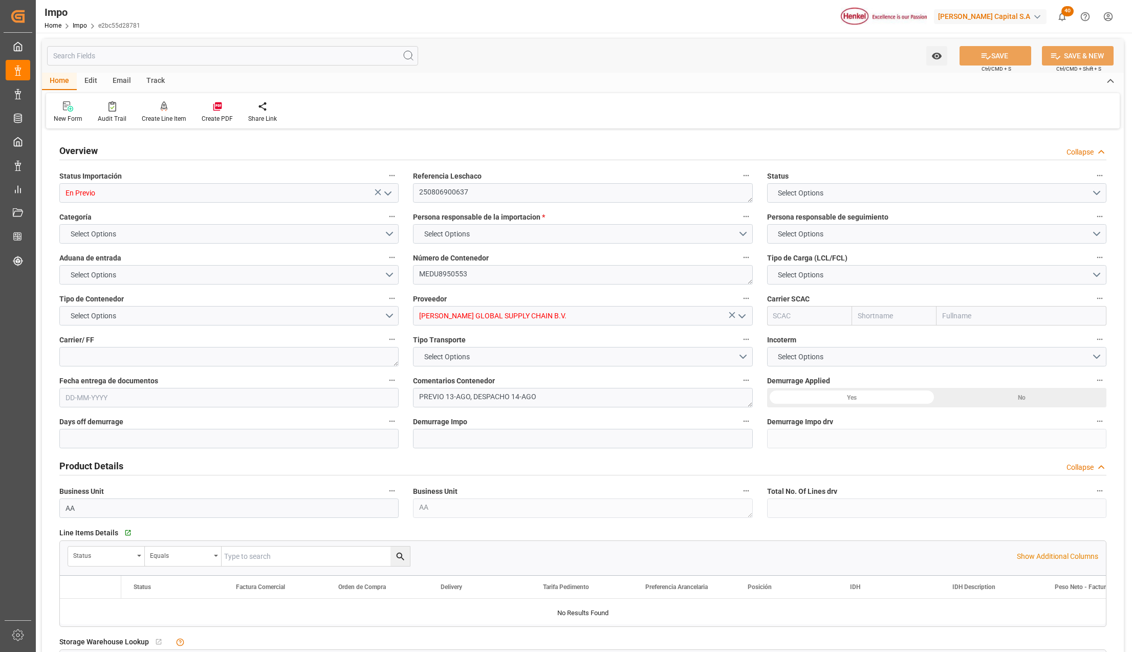
type input "1"
type input "27.74"
type input "24"
type input "25-07-2025"
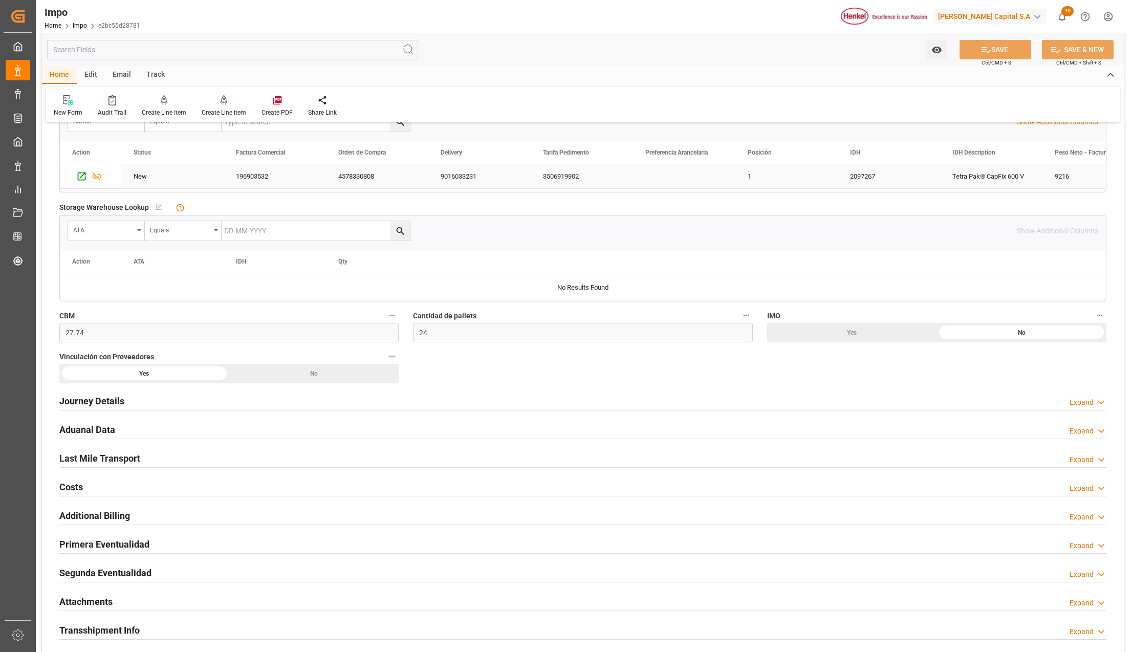
scroll to position [478, 0]
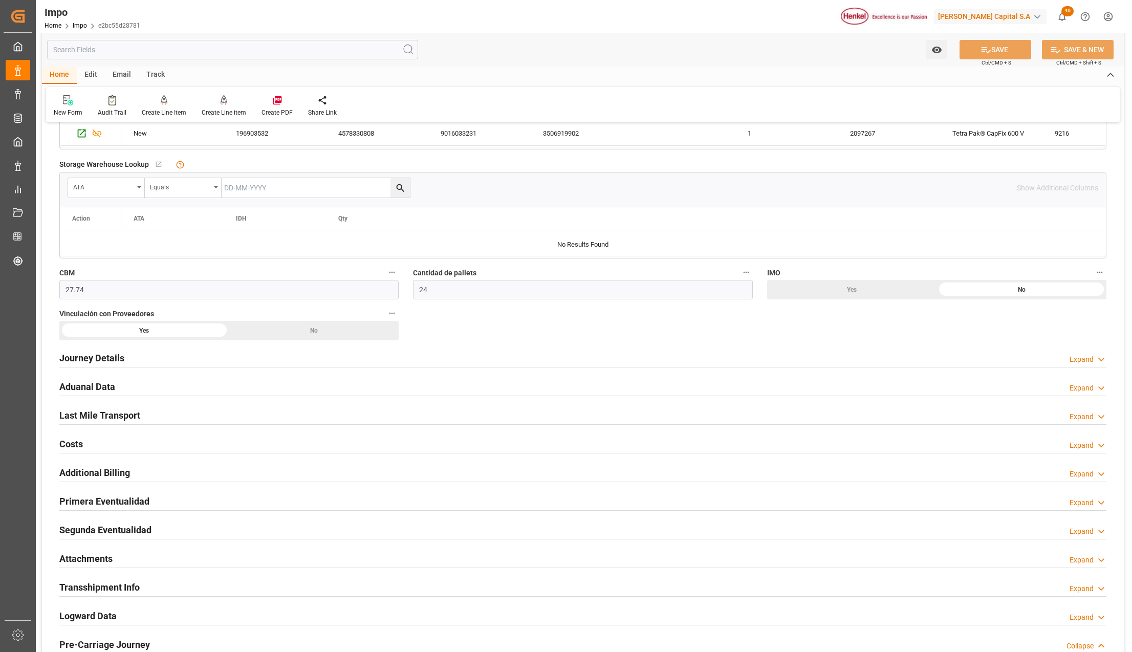
drag, startPoint x: 128, startPoint y: 501, endPoint x: 177, endPoint y: 527, distance: 55.2
click at [128, 501] on h2 "Primera Eventualidad" at bounding box center [104, 501] width 90 height 14
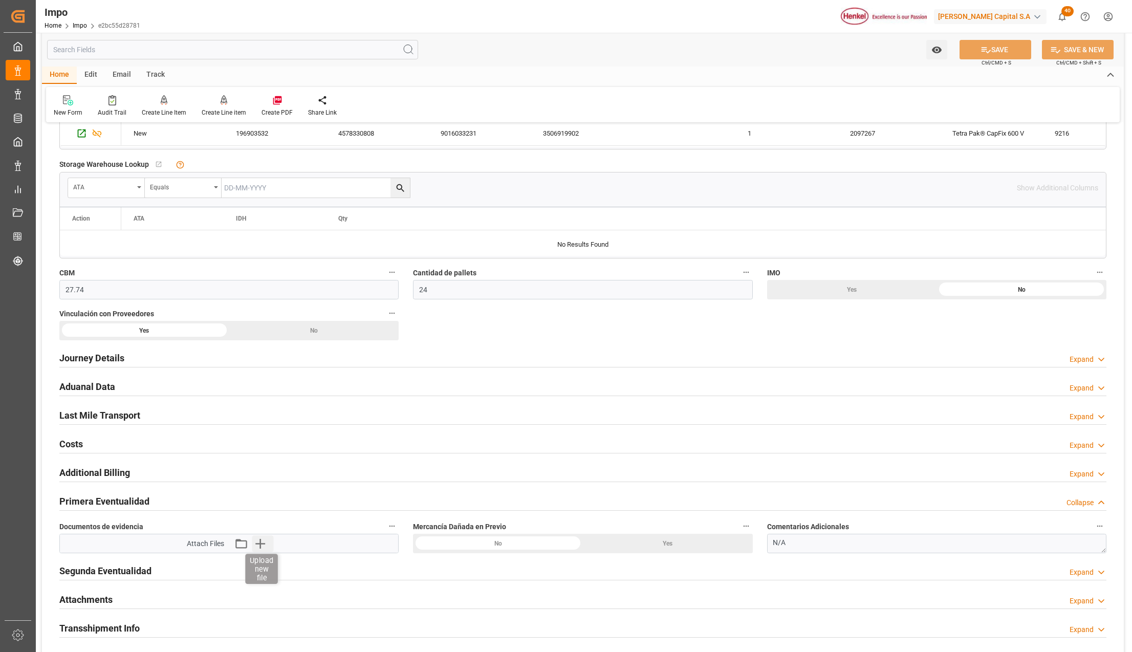
click at [260, 549] on icon "button" at bounding box center [260, 544] width 10 height 10
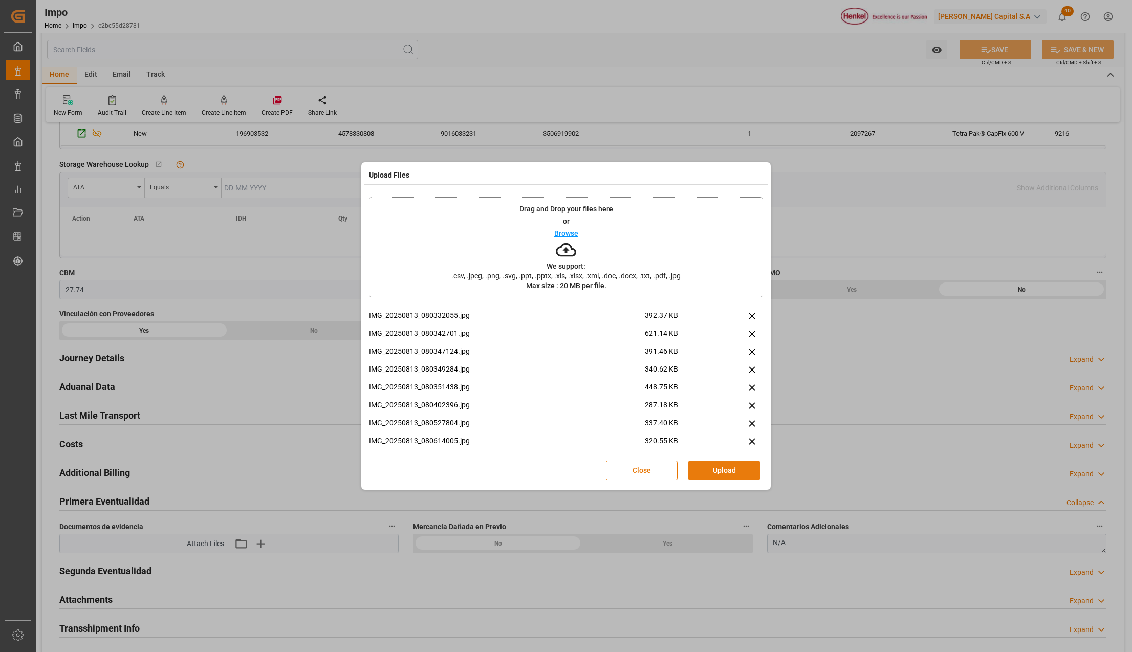
click at [727, 469] on button "Upload" at bounding box center [724, 470] width 72 height 19
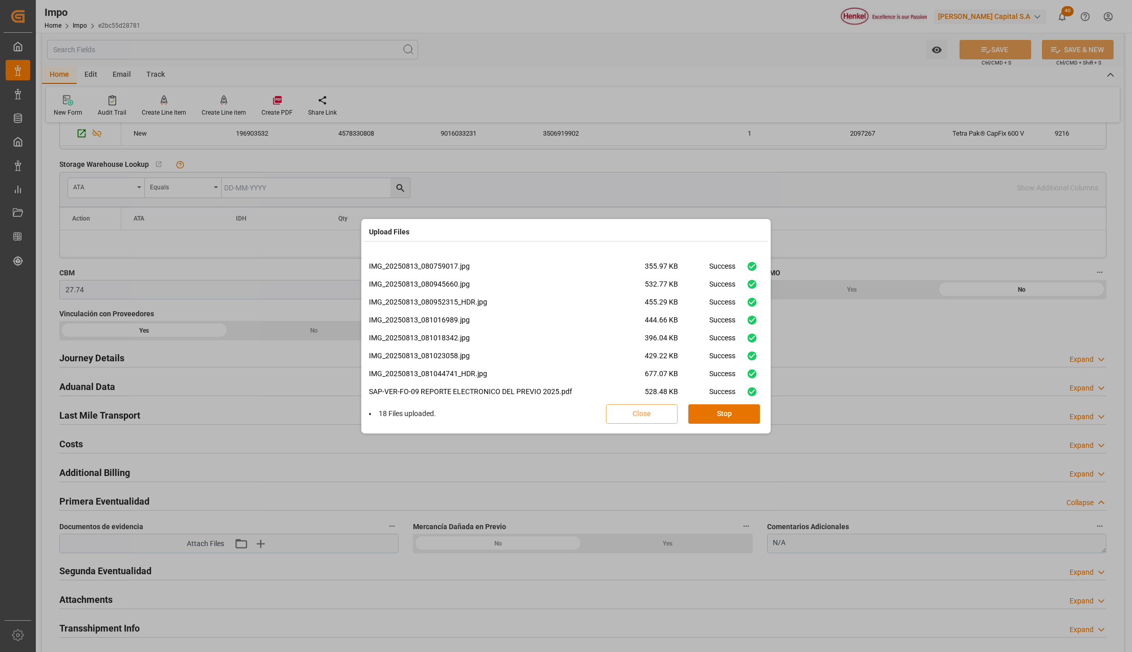
scroll to position [258, 0]
click at [684, 422] on div "Close Done" at bounding box center [688, 413] width 165 height 19
click at [697, 416] on button "Done" at bounding box center [724, 413] width 72 height 19
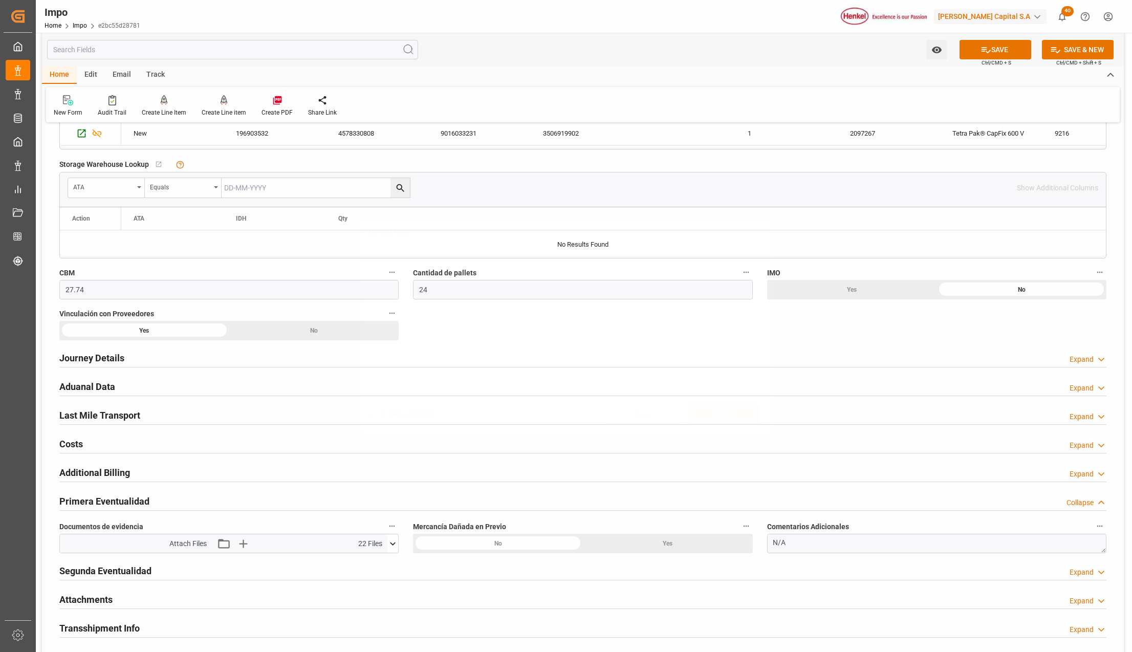
scroll to position [0, 0]
click at [1001, 48] on button "SAVE" at bounding box center [996, 49] width 72 height 19
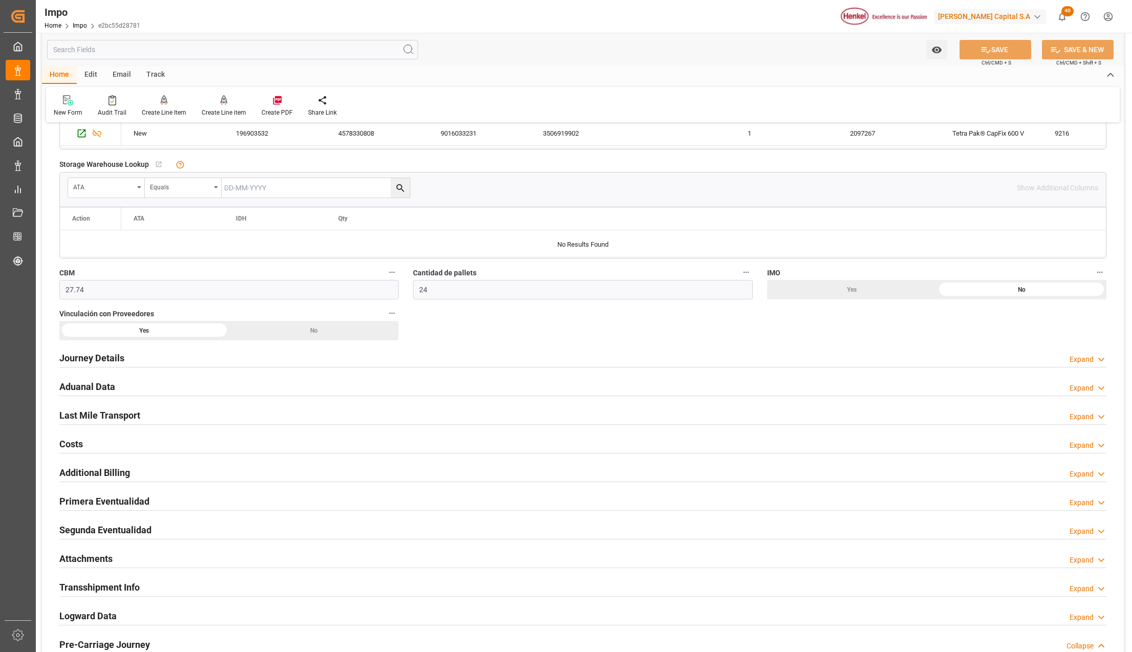
click at [80, 559] on h2 "Attachments" at bounding box center [85, 559] width 53 height 14
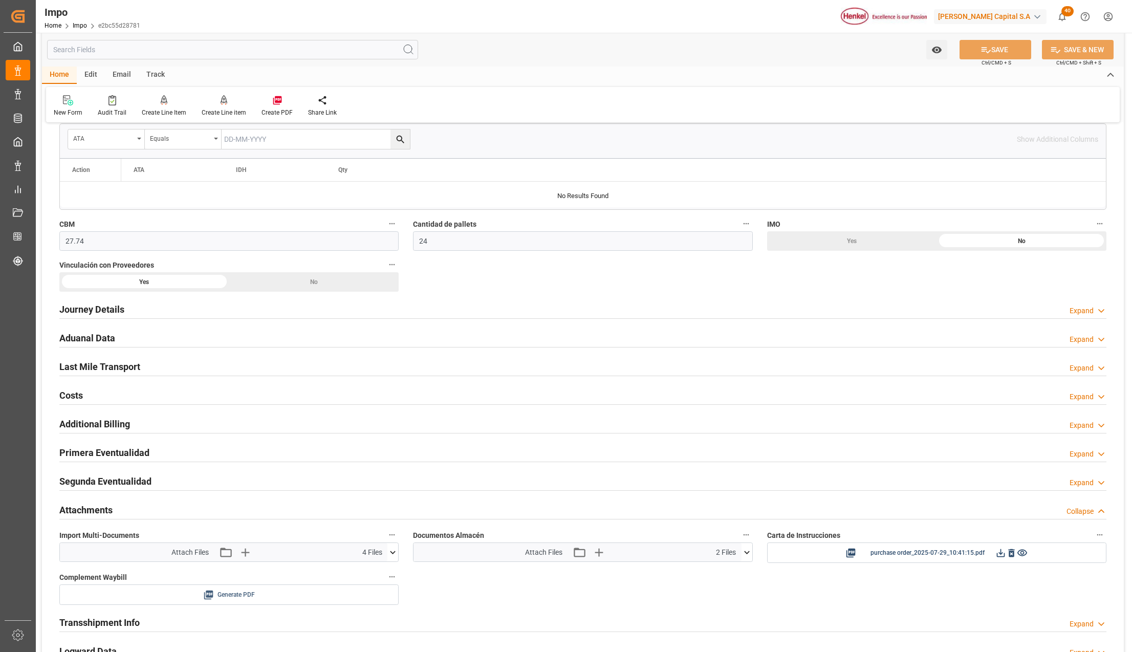
scroll to position [546, 0]
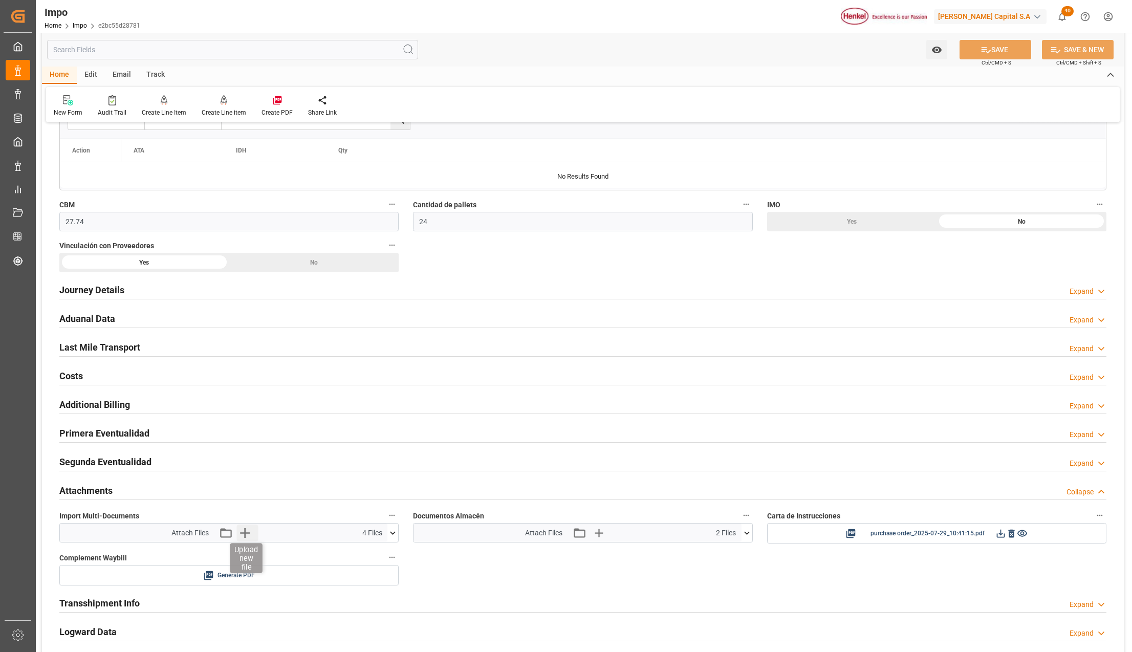
click at [247, 534] on icon "button" at bounding box center [244, 533] width 16 height 16
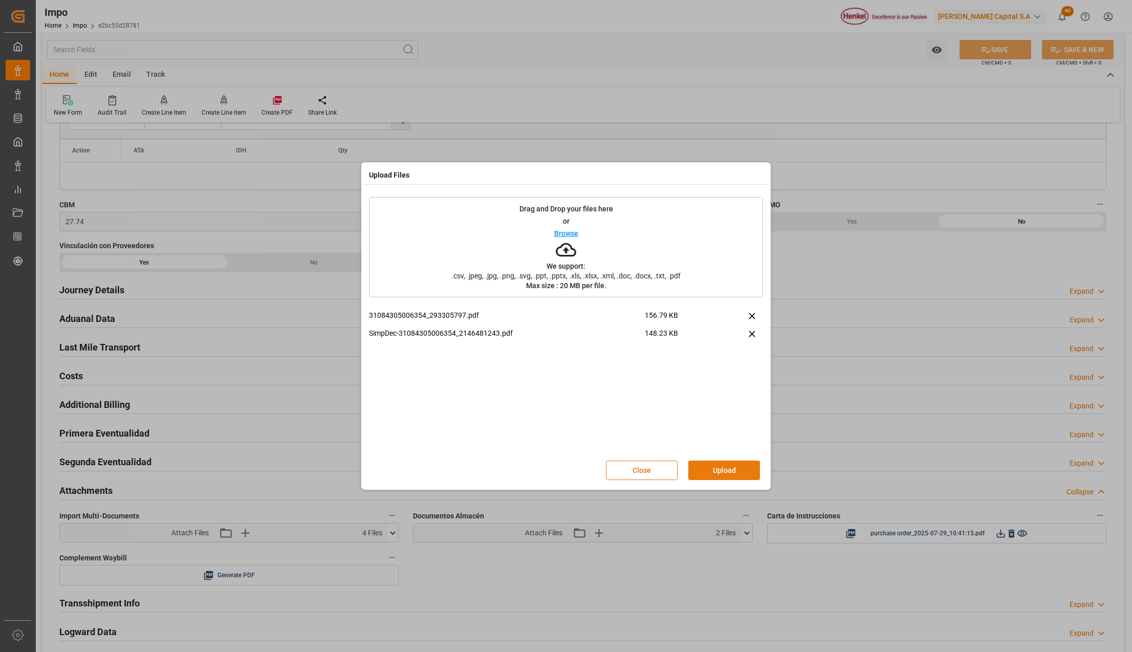
click at [723, 469] on button "Upload" at bounding box center [724, 470] width 72 height 19
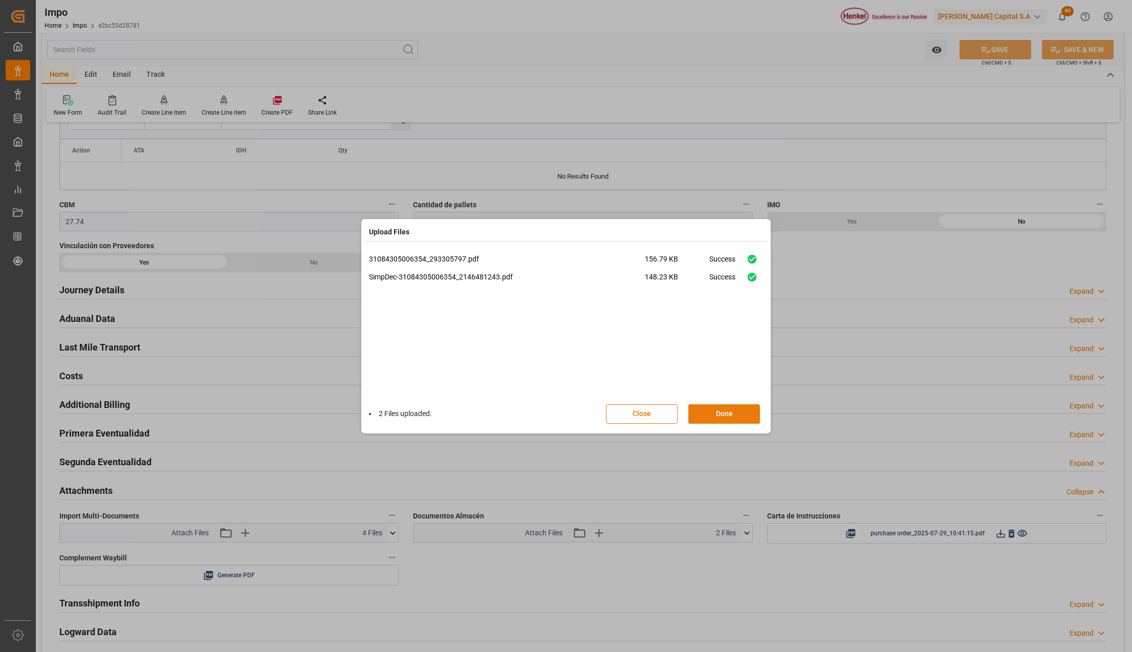
click at [748, 408] on button "Done" at bounding box center [724, 413] width 72 height 19
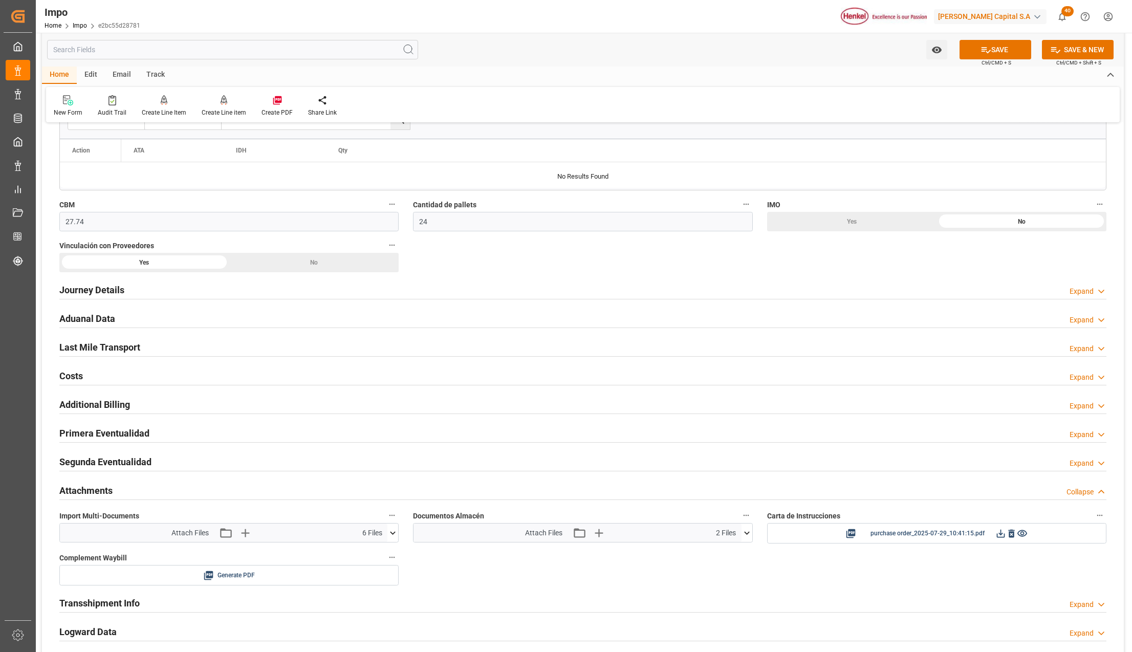
click at [992, 50] on button "SAVE" at bounding box center [996, 49] width 72 height 19
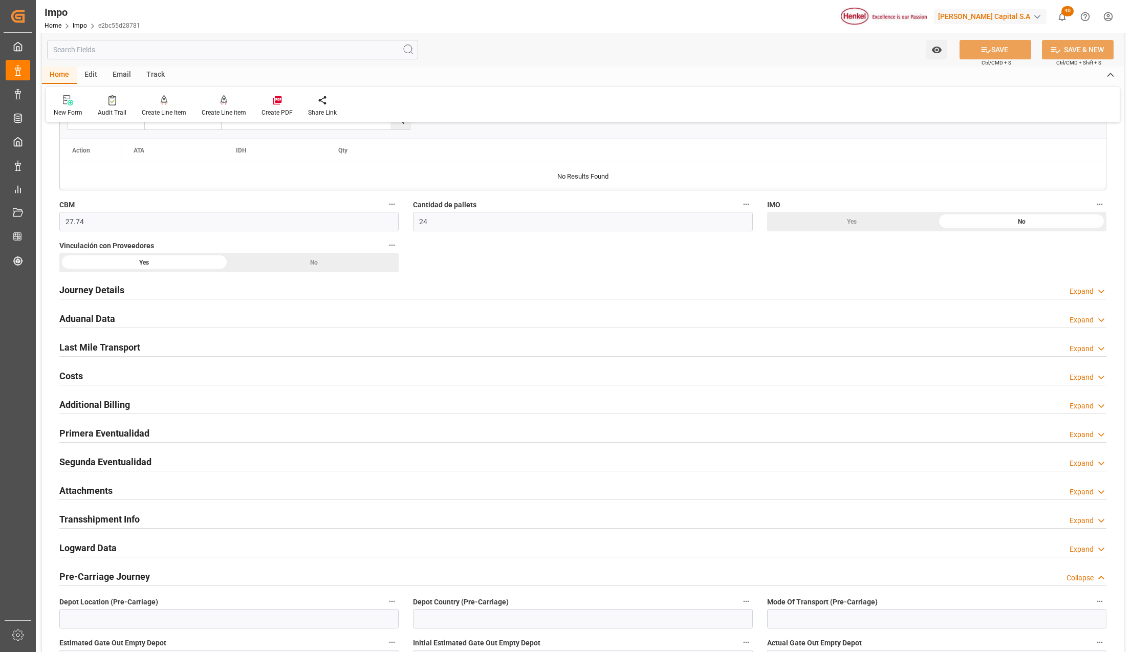
click at [123, 439] on h2 "Primera Eventualidad" at bounding box center [104, 433] width 90 height 14
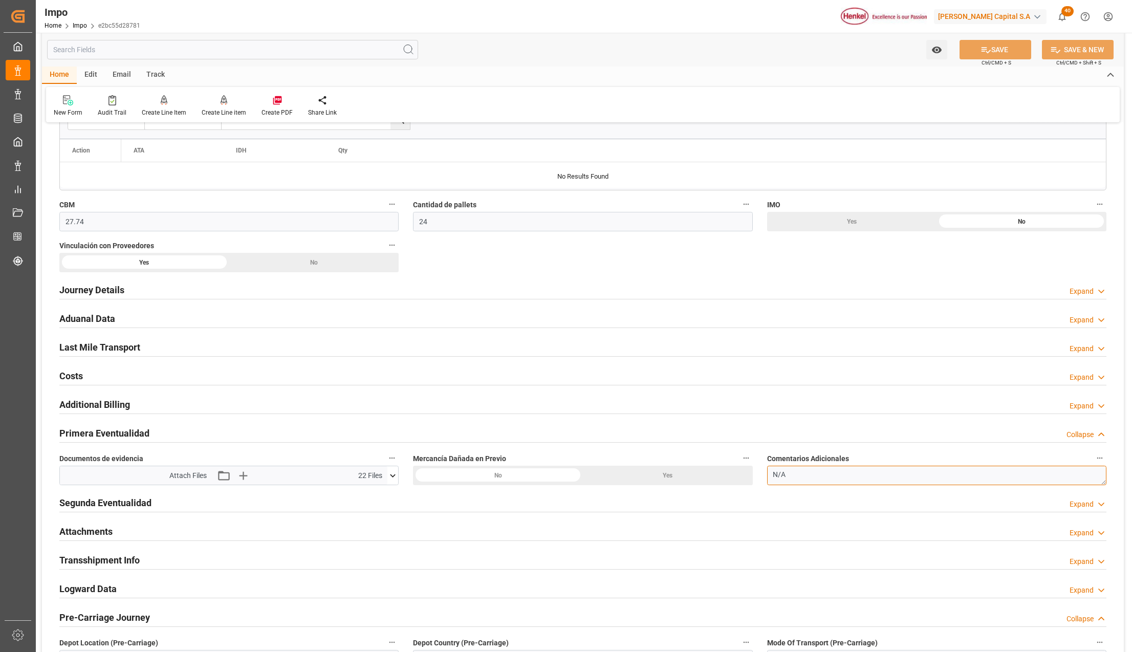
drag, startPoint x: 798, startPoint y: 482, endPoint x: 770, endPoint y: 475, distance: 28.1
click at [770, 473] on textarea "N/A" at bounding box center [936, 475] width 339 height 19
paste textarea
click at [1011, 61] on span "Ctrl/CMD + S" at bounding box center [997, 63] width 30 height 8
click at [1012, 53] on button "SAVE" at bounding box center [996, 49] width 72 height 19
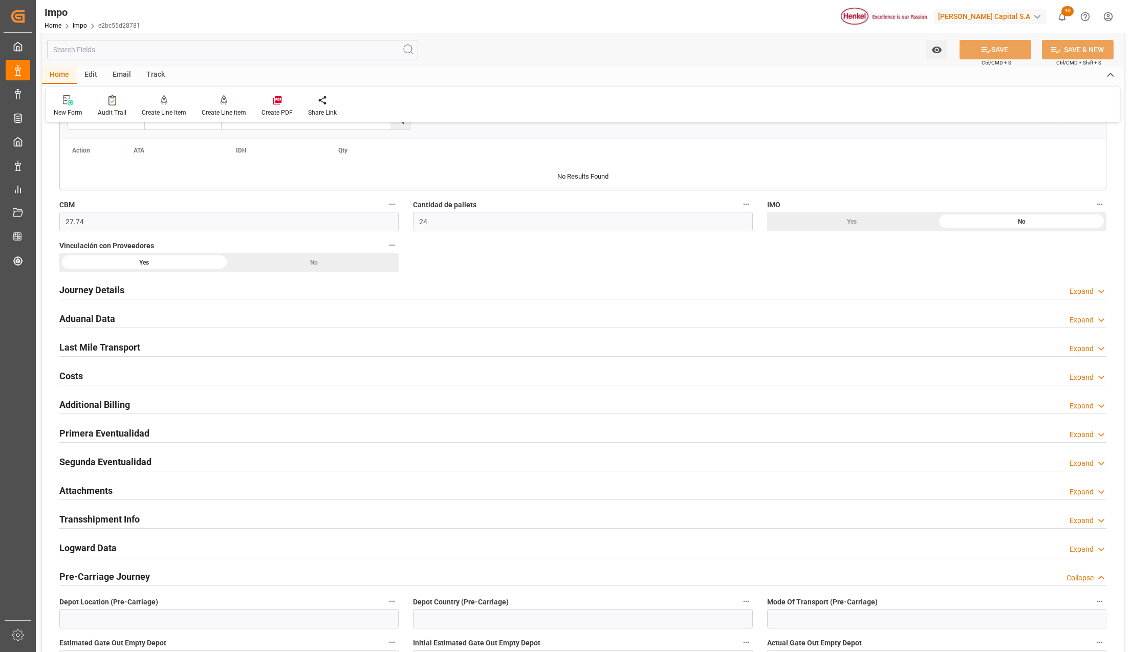
click at [87, 489] on h2 "Attachments" at bounding box center [85, 491] width 53 height 14
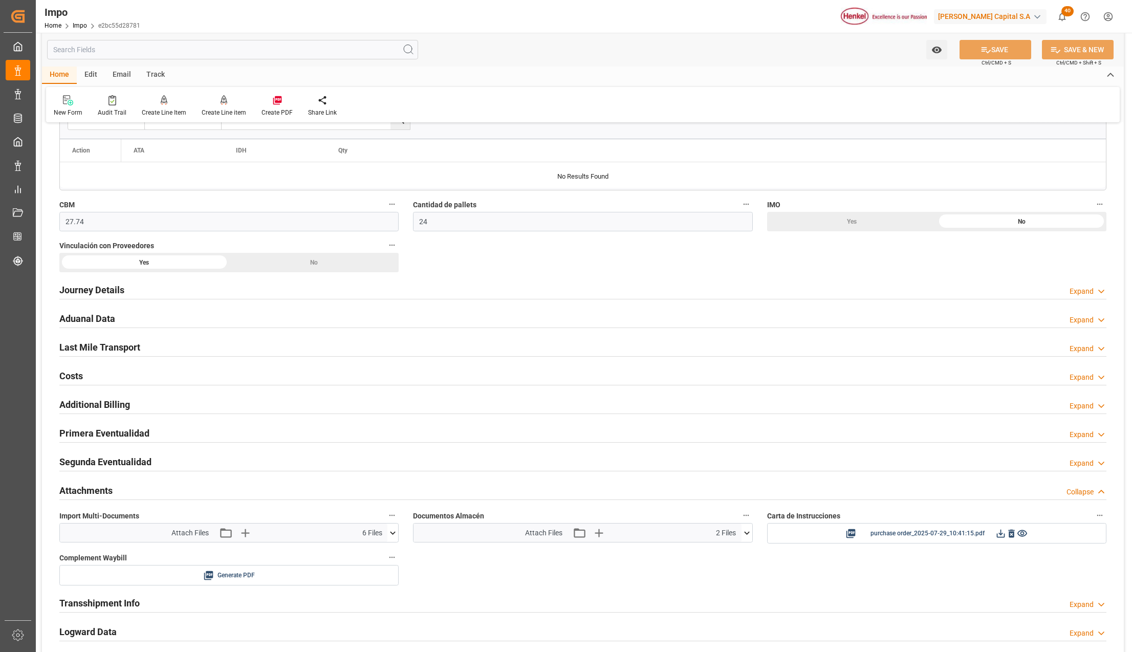
click at [391, 534] on icon at bounding box center [394, 532] width 6 height 3
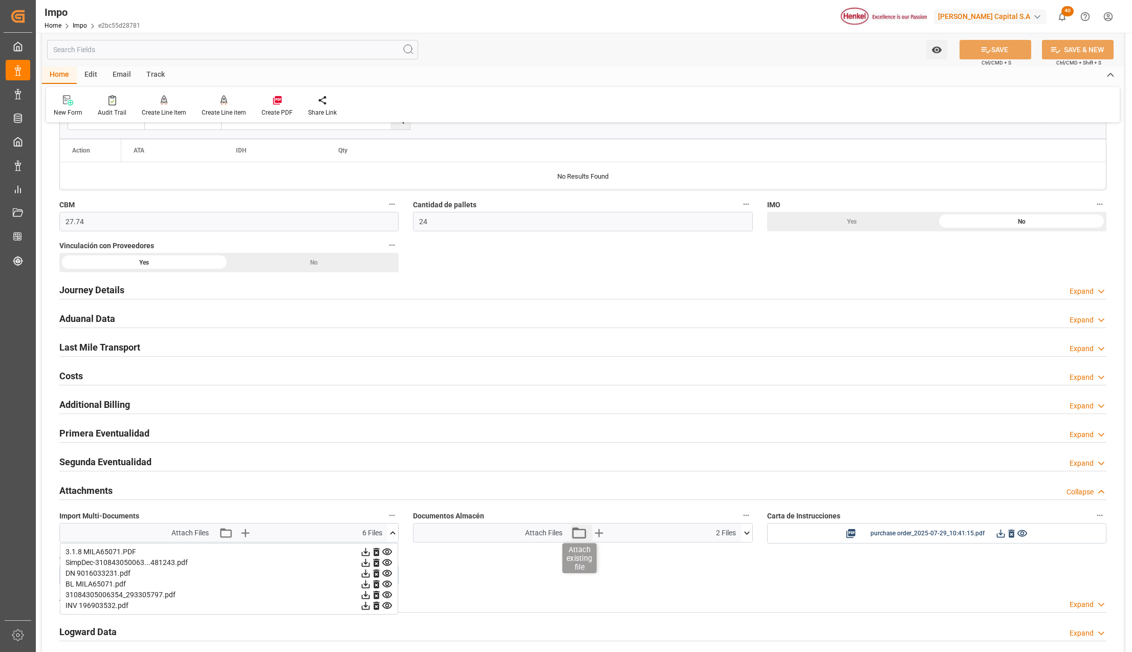
click at [580, 536] on icon "button" at bounding box center [579, 533] width 16 height 16
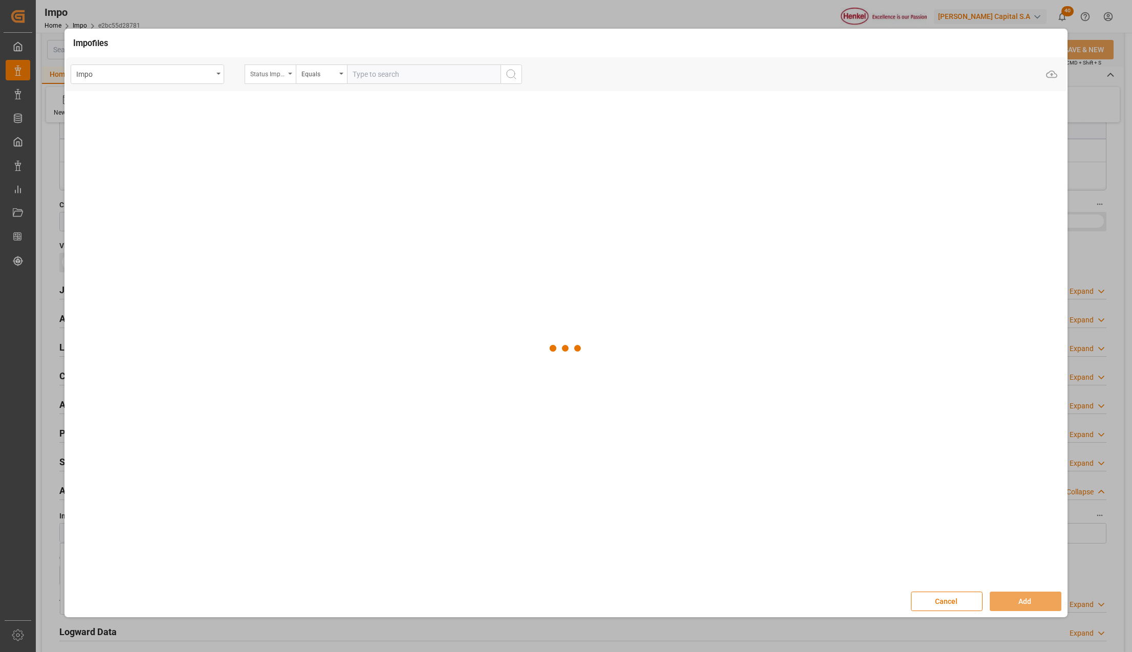
click at [289, 76] on div "Status Importación" at bounding box center [270, 73] width 51 height 19
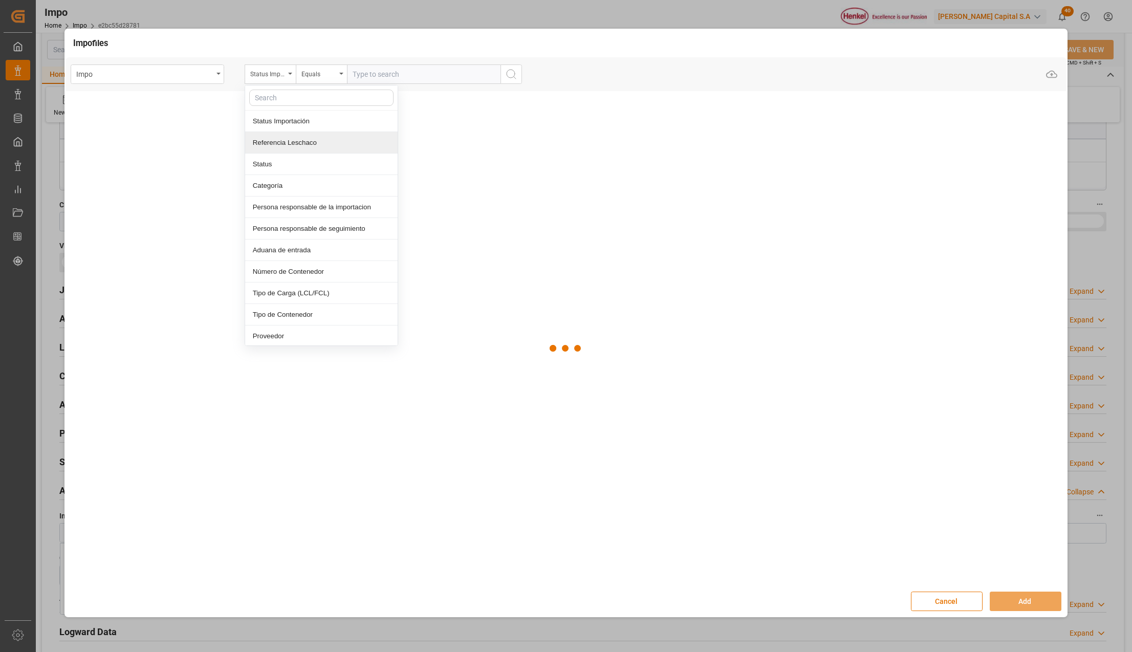
click at [300, 139] on div "Referencia Leschaco" at bounding box center [321, 142] width 153 height 21
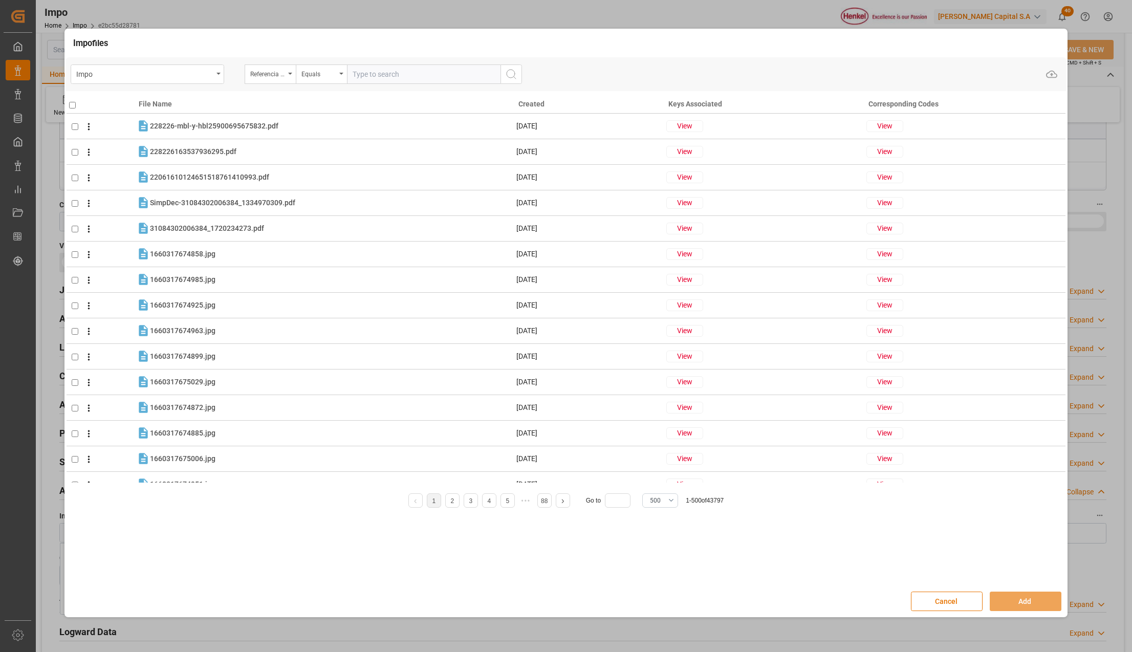
click at [375, 76] on input "text" at bounding box center [424, 73] width 154 height 19
click at [386, 79] on input "text" at bounding box center [424, 73] width 154 height 19
paste input "250806900637"
type input "250806900637"
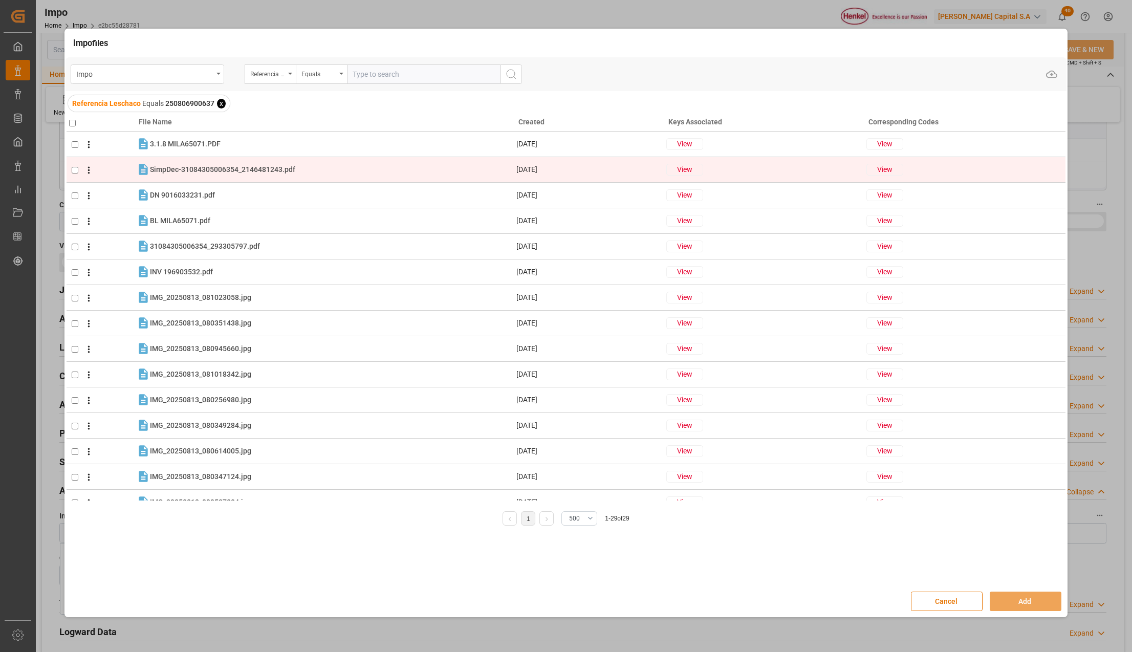
click at [75, 172] on input "checkbox" at bounding box center [75, 170] width 7 height 7
checkbox input "true"
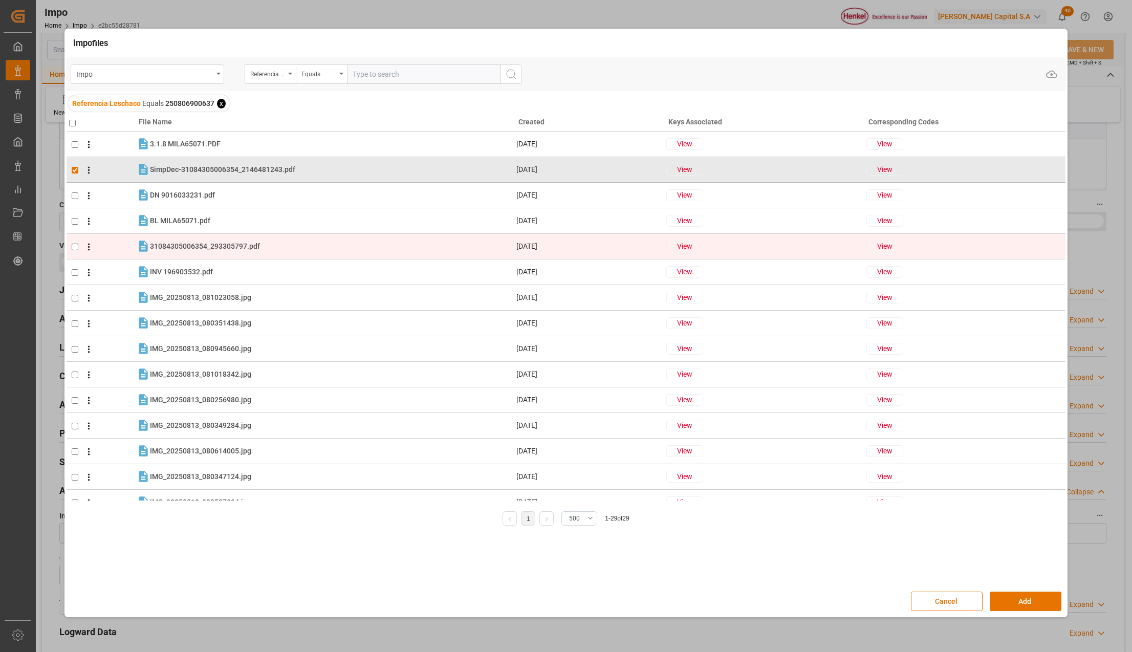
click at [75, 249] on input "checkbox" at bounding box center [75, 247] width 7 height 7
checkbox input "true"
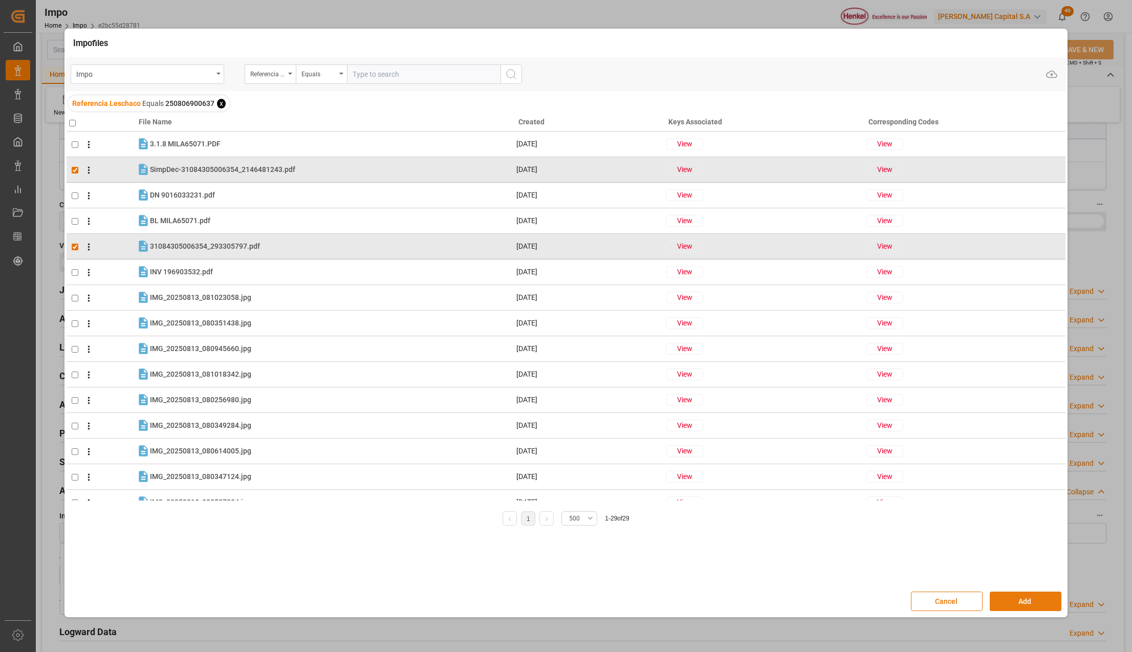
click at [1026, 602] on button "Add" at bounding box center [1026, 601] width 72 height 19
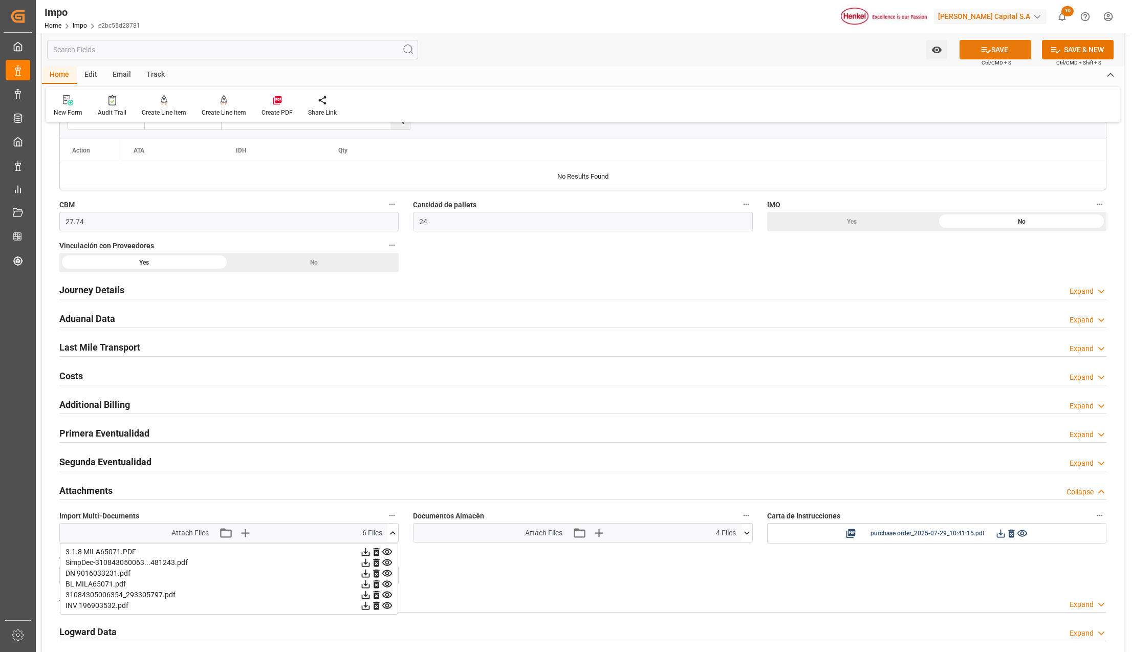
click at [974, 46] on button "SAVE" at bounding box center [996, 49] width 72 height 19
